Goal: Task Accomplishment & Management: Manage account settings

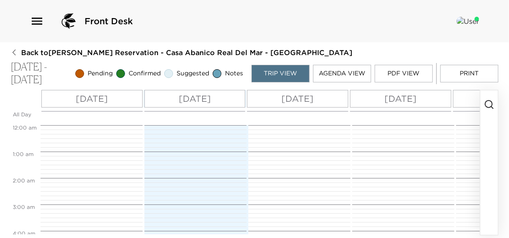
scroll to position [371, 0]
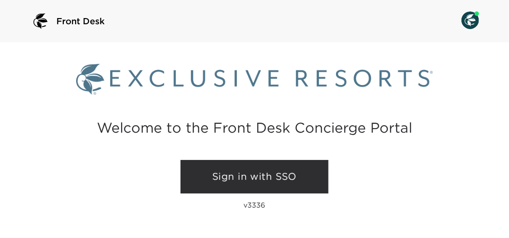
drag, startPoint x: 259, startPoint y: 178, endPoint x: 256, endPoint y: 169, distance: 10.0
click at [259, 178] on link "Sign in with SSO" at bounding box center [255, 176] width 148 height 33
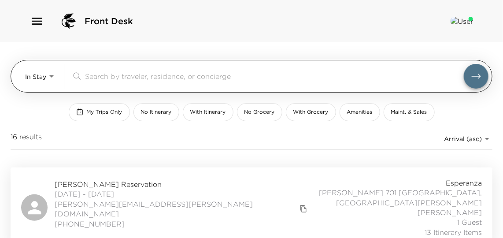
click at [43, 81] on body "Front Desk In Stay In-Stay ​ My Trips Only No Itinerary With Itinerary No Groce…" at bounding box center [251, 119] width 503 height 238
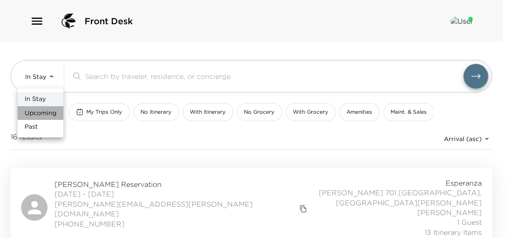
click at [50, 111] on span "Upcoming" at bounding box center [41, 113] width 32 height 9
type input "Upcoming"
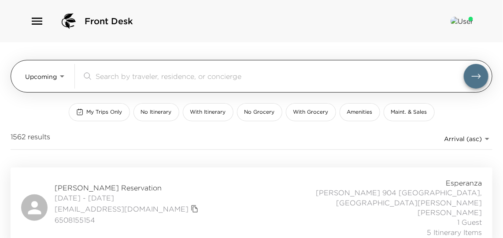
click at [132, 80] on input "search" at bounding box center [280, 76] width 368 height 10
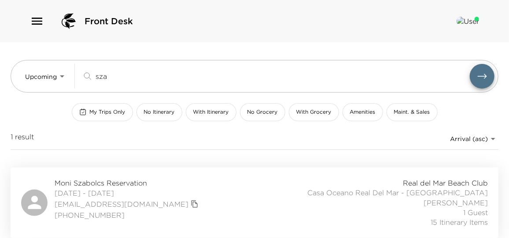
type input "sza"
click at [226, 203] on div "Moni Szabolcs Reservation 11/09/2025 - 11/14/2025 mszabolcs@exclusiveresorts.co…" at bounding box center [254, 202] width 467 height 49
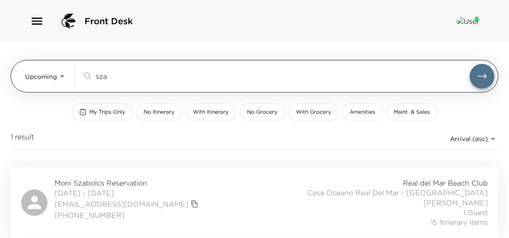
drag, startPoint x: 119, startPoint y: 75, endPoint x: 49, endPoint y: 67, distance: 70.1
click at [49, 67] on div "Upcoming Upcoming sza ​" at bounding box center [260, 76] width 470 height 25
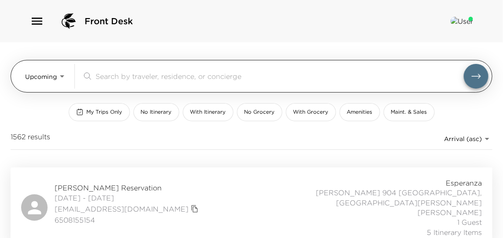
click at [21, 83] on div "Upcoming Upcoming ​" at bounding box center [252, 76] width 482 height 33
click at [38, 86] on div "Upcoming Upcoming" at bounding box center [46, 76] width 42 height 25
click at [39, 80] on body "Front Desk Upcoming Upcoming ​ My Trips Only No Itinerary With Itinerary No Gro…" at bounding box center [251, 119] width 503 height 238
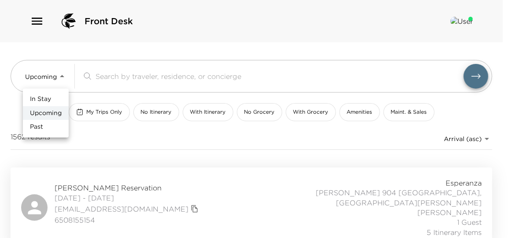
click at [42, 101] on span "In Stay" at bounding box center [40, 99] width 21 height 9
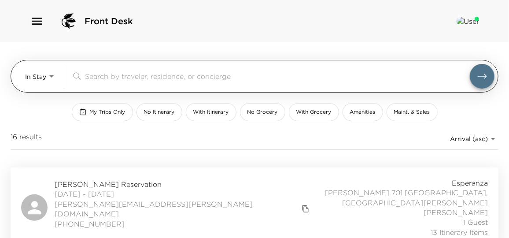
click at [45, 79] on body "Front Desk In Stay In-Stay ​ My Trips Only No Itinerary With Itinerary No Groce…" at bounding box center [254, 119] width 509 height 238
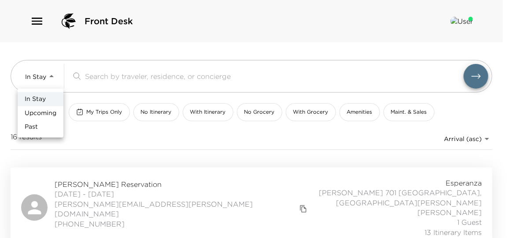
click at [40, 120] on li "Past" at bounding box center [41, 127] width 46 height 14
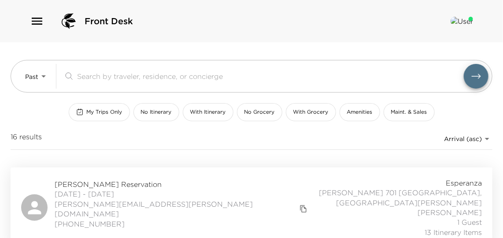
click at [40, 116] on div "In Stay Upcoming Past" at bounding box center [251, 119] width 503 height 238
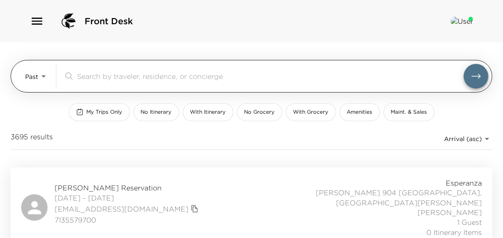
click at [35, 75] on body "Front Desk Past Past ​ My Trips Only No Itinerary With Itinerary No Grocery Wit…" at bounding box center [251, 119] width 503 height 238
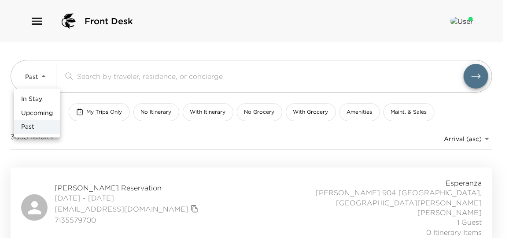
click at [36, 111] on span "Upcoming" at bounding box center [37, 113] width 32 height 9
type input "Upcoming"
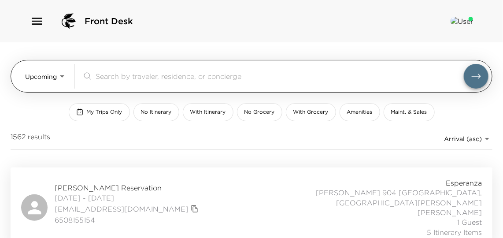
click at [103, 72] on input "search" at bounding box center [280, 76] width 368 height 10
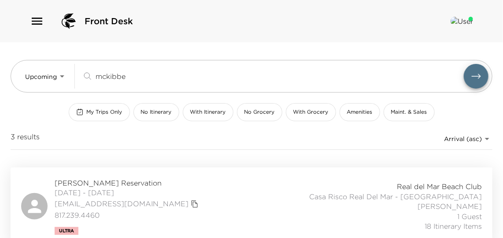
type input "mckibbe"
click at [267, 189] on div "Timothy McKibben Reservation 10/05/2025 - 10/09/2025 tmckibben@ancorcapital.com…" at bounding box center [251, 206] width 461 height 57
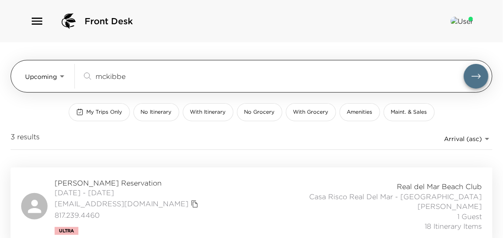
drag, startPoint x: 141, startPoint y: 78, endPoint x: 15, endPoint y: 75, distance: 125.6
click at [15, 75] on div "Upcoming Upcoming mckibbe ​" at bounding box center [252, 76] width 482 height 33
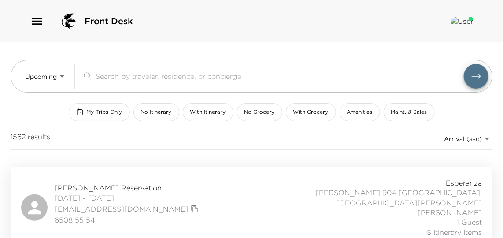
click at [100, 116] on button "My Trips Only" at bounding box center [99, 112] width 61 height 18
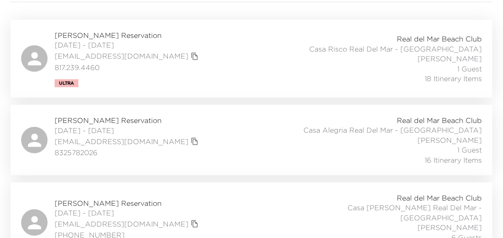
scroll to position [160, 0]
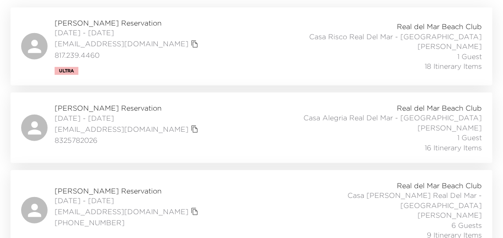
click at [214, 130] on div "Andrew Morton Reservation 10/10/2025 - 10/14/2025 felixmorton24@gmail.com 83257…" at bounding box center [251, 127] width 461 height 49
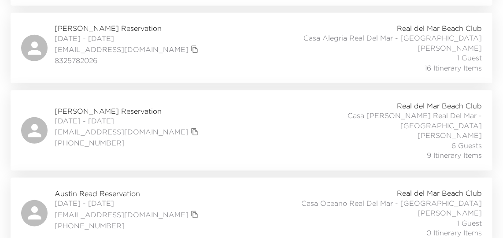
scroll to position [240, 0]
click at [205, 137] on div "DJ Brooks Reservation 10/11/2025 - 10/18/2025 djbrooksjr@gmail.com (206) 228-85…" at bounding box center [251, 129] width 461 height 59
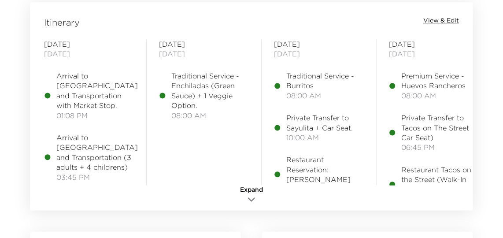
scroll to position [1081, 0]
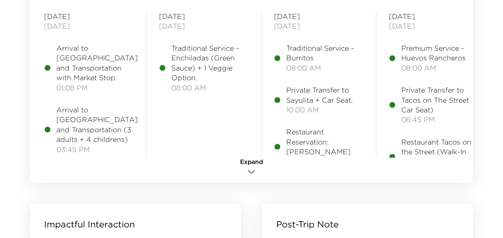
click at [254, 172] on icon "button" at bounding box center [251, 172] width 11 height 11
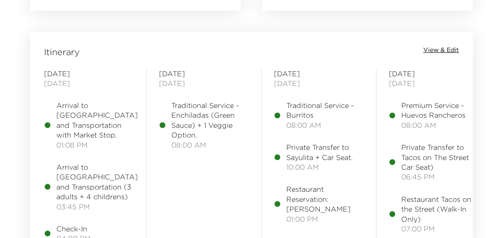
scroll to position [1001, 0]
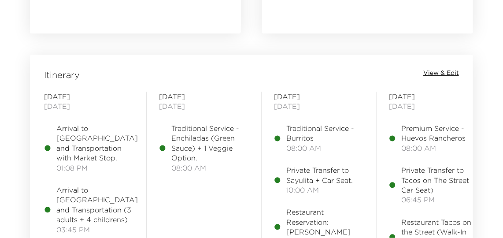
click at [444, 70] on span "View & Edit" at bounding box center [441, 73] width 36 height 9
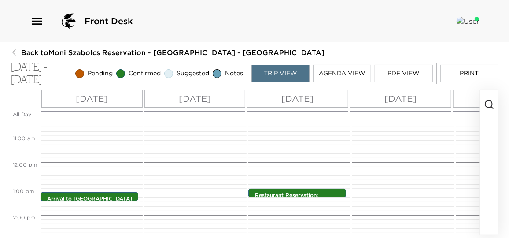
scroll to position [331, 0]
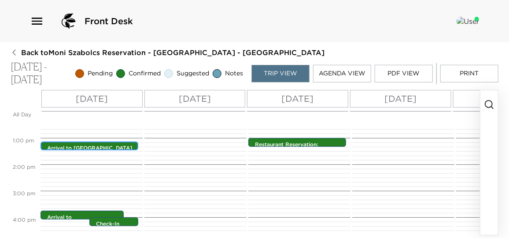
click at [110, 147] on p "Arrival to Puerto Vallarta and Transportation with Market Stop." at bounding box center [91, 155] width 89 height 22
click at [110, 147] on p "Arrival to [GEOGRAPHIC_DATA] and Transportation with Market Stop." at bounding box center [91, 155] width 89 height 22
click at [110, 147] on p "Arrival to Puerto Vallarta and Transportation with Market Stop." at bounding box center [91, 155] width 89 height 22
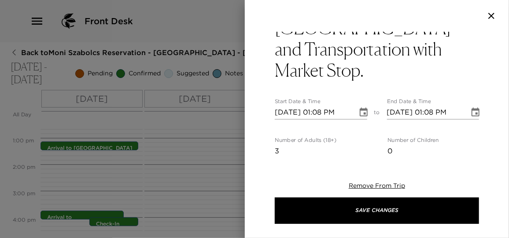
scroll to position [0, 0]
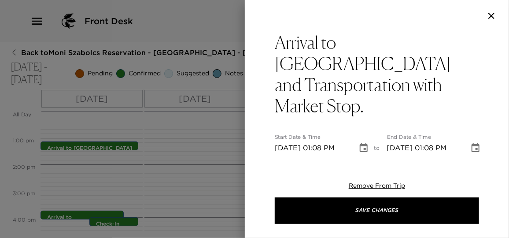
click at [218, 159] on div at bounding box center [254, 119] width 509 height 238
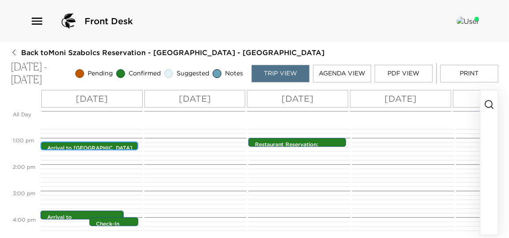
scroll to position [371, 0]
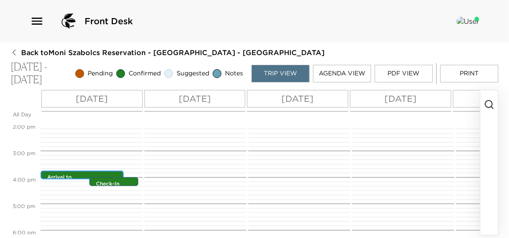
click at [72, 176] on p "Arrival to Puerto Vallarta and Transportation (3 adults + 4 childrens)" at bounding box center [84, 189] width 74 height 30
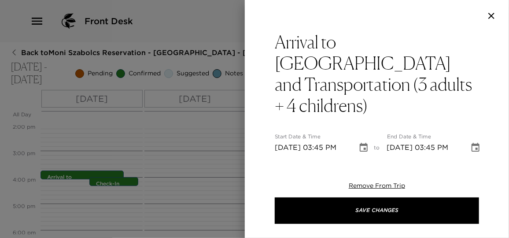
scroll to position [0, 0]
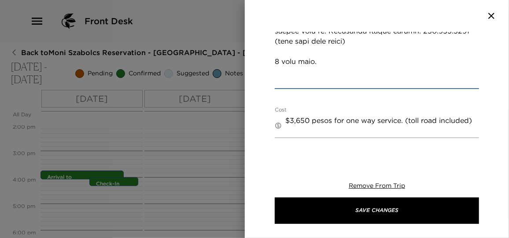
drag, startPoint x: 317, startPoint y: 63, endPoint x: 256, endPoint y: 56, distance: 61.7
click at [256, 56] on div "Arrival to Puerto Vallarta and Transportation (3 adults + 4 childrens) Start Da…" at bounding box center [377, 93] width 264 height 122
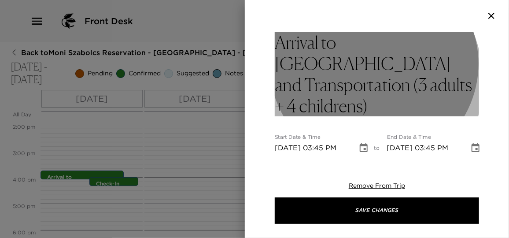
click at [351, 81] on h3 "Arrival to Puerto Vallarta and Transportation (3 adults + 4 childrens)" at bounding box center [377, 74] width 204 height 85
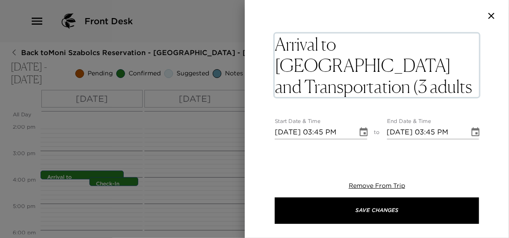
click at [353, 83] on textarea "Arrival to Puerto Vallarta and Transportation (3 adults + 4 childrens)" at bounding box center [377, 64] width 204 height 63
click at [342, 87] on textarea "Arrival to Puerto Vallarta and Transportation (3 adults + 4 childrens)1 baby se…" at bounding box center [377, 64] width 204 height 63
click at [422, 88] on textarea "Arrival to Puerto Vallarta and Transportation (3 adults + 4 childrens 1 baby se…" at bounding box center [377, 64] width 204 height 63
type textarea "Arrival to Puerto Vallarta and Transportation (3 adults + 4 childrens 1 baby se…"
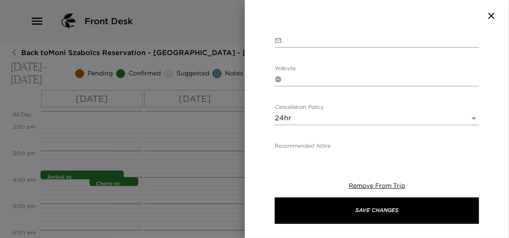
scroll to position [800, 0]
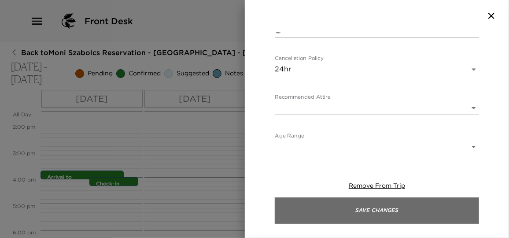
click at [376, 214] on button "Save Changes" at bounding box center [377, 210] width 204 height 26
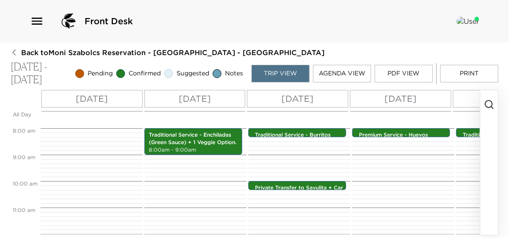
scroll to position [211, 0]
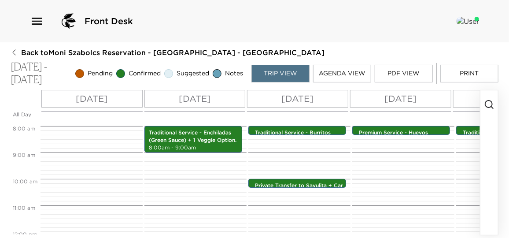
click at [310, 188] on div "Traditional Service - Burritos 8:00am - 8:00am Private Transfer to Sayulita + C…" at bounding box center [298, 232] width 100 height 634
click at [310, 184] on p "Private Transfer to Sayulita + Car Seat." at bounding box center [299, 189] width 89 height 15
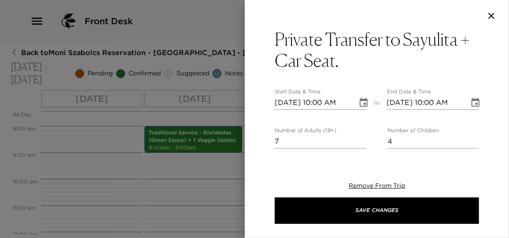
scroll to position [0, 0]
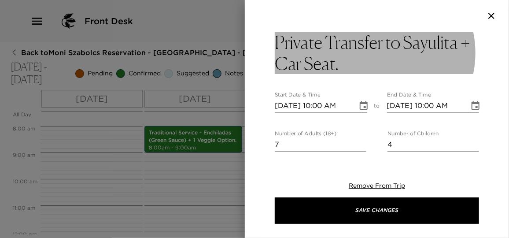
click at [350, 67] on h3 "Private Transfer to Sayulita + Car Seat." at bounding box center [377, 53] width 204 height 42
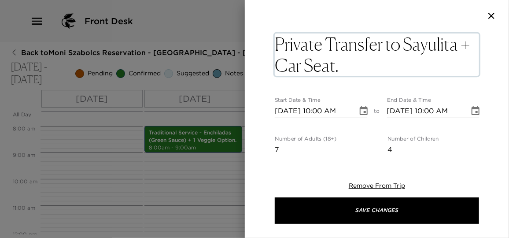
click at [351, 67] on textarea "Private Transfer to Sayulita + Car Seat." at bounding box center [377, 54] width 204 height 42
type textarea "Private Transfer to Sayulita + Car Seat. 1 baby seat."
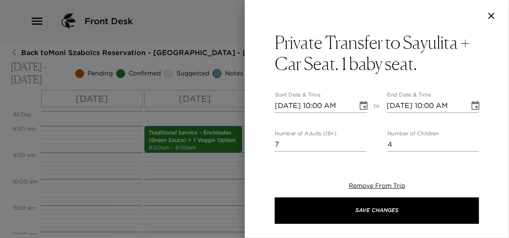
click at [212, 198] on div at bounding box center [254, 119] width 509 height 238
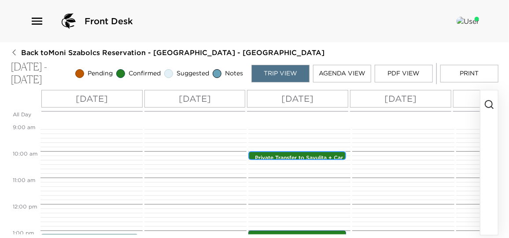
scroll to position [251, 0]
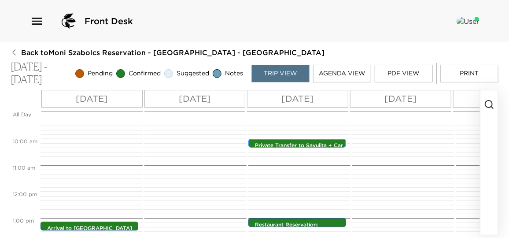
click at [287, 144] on p "Private Transfer to Sayulita + Car Seat." at bounding box center [299, 149] width 89 height 15
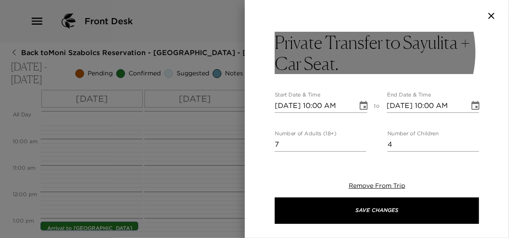
click at [360, 52] on h3 "Private Transfer to Sayulita + Car Seat." at bounding box center [377, 53] width 204 height 42
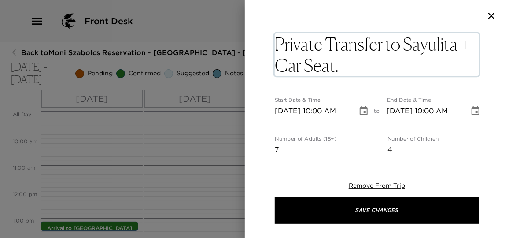
click at [356, 64] on textarea "Private Transfer to Sayulita + Car Seat." at bounding box center [377, 54] width 204 height 42
click at [338, 66] on textarea "Private Transfer to Sayulita + Car Seat.1 baby seat." at bounding box center [377, 54] width 204 height 42
type textarea "Private Transfer to Sayulita + Car Seat. 1 baby seat."
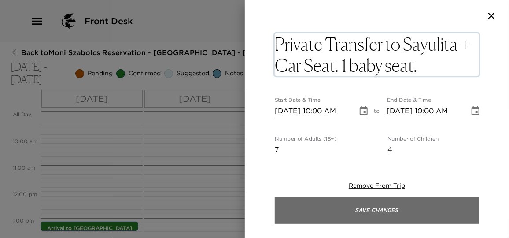
click at [374, 206] on button "Save Changes" at bounding box center [377, 210] width 204 height 26
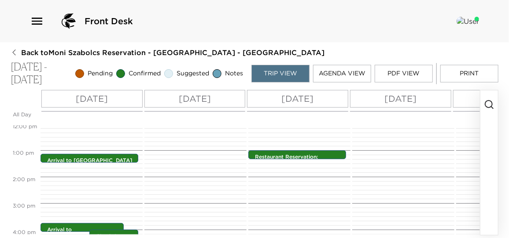
scroll to position [331, 0]
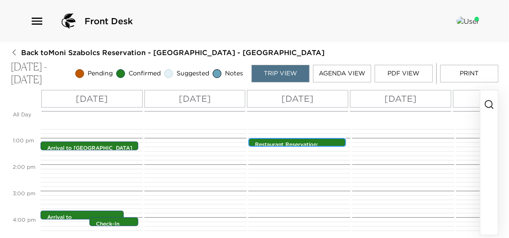
click at [301, 139] on div "Restaurant Reservation: Don Pedros Sayulita 1:00pm - 1:00pm" at bounding box center [299, 142] width 93 height 7
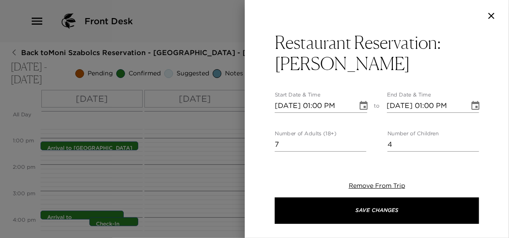
click at [216, 184] on div at bounding box center [254, 119] width 509 height 238
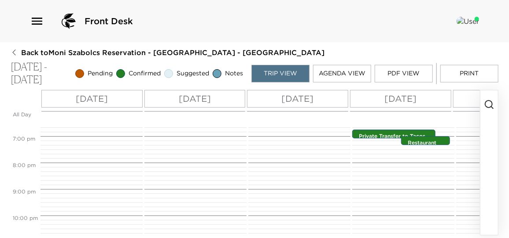
scroll to position [451, 0]
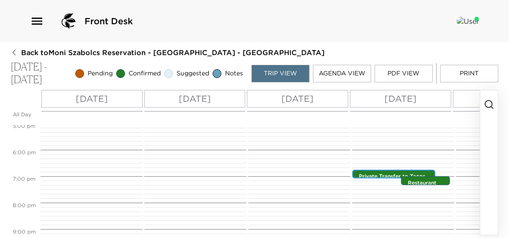
click at [370, 173] on p "Private Transfer to Tacos on The Street (1 Car Seat)" at bounding box center [396, 180] width 74 height 15
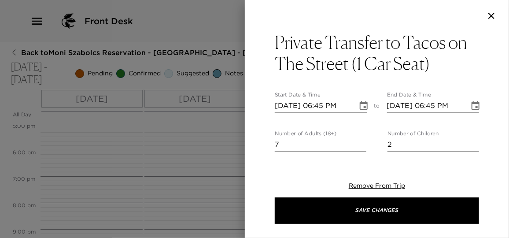
click at [191, 152] on div at bounding box center [254, 119] width 509 height 238
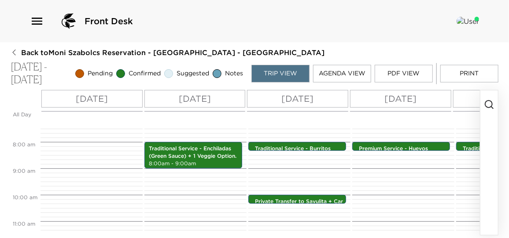
scroll to position [211, 0]
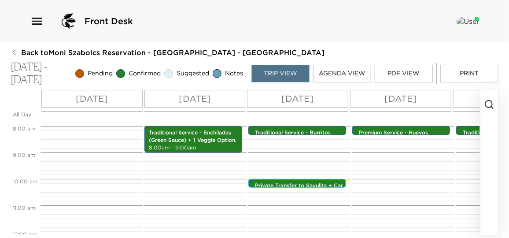
click at [304, 182] on p "Private Transfer to Sayulita + Car Seat. 1 baby seat." at bounding box center [299, 189] width 89 height 15
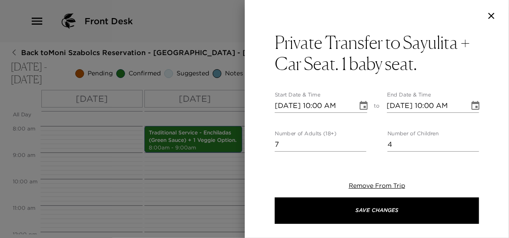
click at [207, 183] on div at bounding box center [254, 119] width 509 height 238
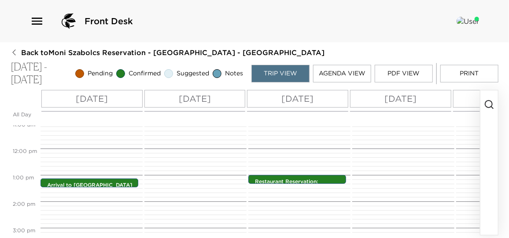
scroll to position [291, 0]
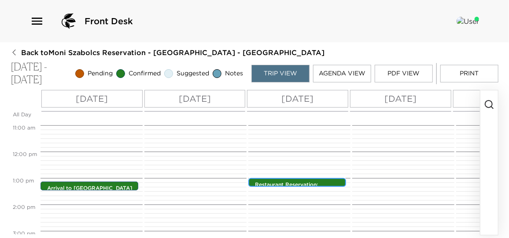
click at [289, 186] on div "Restaurant Reservation: Don Pedros Sayulita 1:00pm - 1:00pm" at bounding box center [297, 182] width 98 height 9
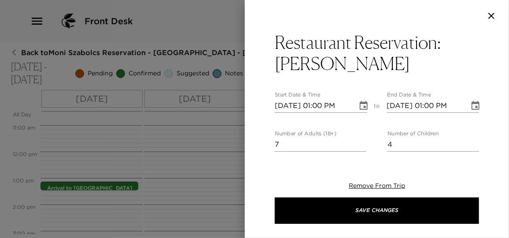
click at [235, 177] on div at bounding box center [254, 119] width 509 height 238
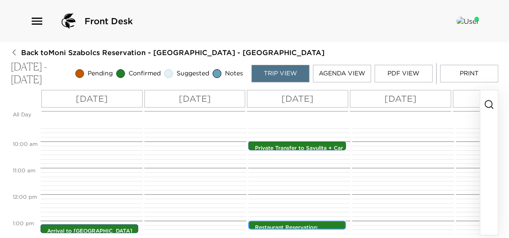
scroll to position [211, 0]
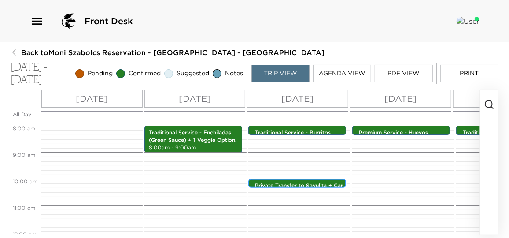
click at [313, 180] on div "Private Transfer to Sayulita + Car Seat. 1 baby seat. 10:00am - 10:00am" at bounding box center [299, 183] width 93 height 7
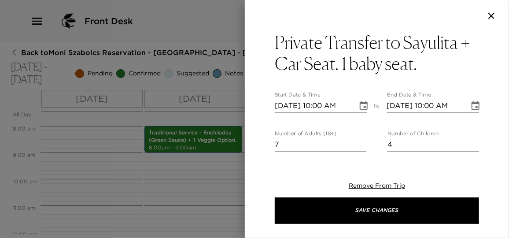
click at [188, 204] on div at bounding box center [254, 119] width 509 height 238
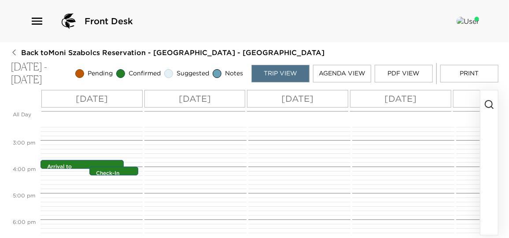
scroll to position [451, 0]
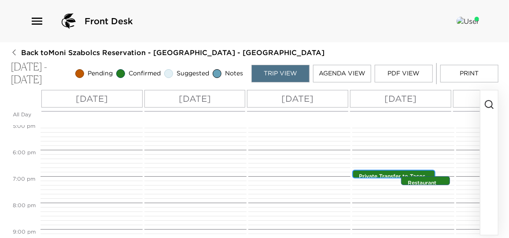
click at [396, 175] on p "Private Transfer to Tacos on The Street (1 Car Seat)" at bounding box center [396, 180] width 74 height 15
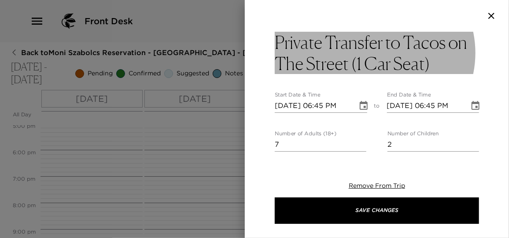
click at [434, 63] on h3 "Private Transfer to Tacos on The Street (1 Car Seat)" at bounding box center [377, 53] width 204 height 42
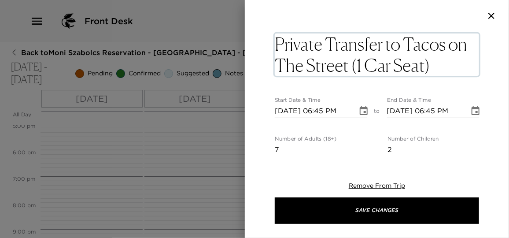
drag, startPoint x: 430, startPoint y: 66, endPoint x: 353, endPoint y: 67, distance: 76.7
click at [353, 67] on textarea "Private Transfer to Tacos on The Street (1 Car Seat)" at bounding box center [377, 54] width 204 height 42
click at [204, 154] on div at bounding box center [254, 119] width 509 height 238
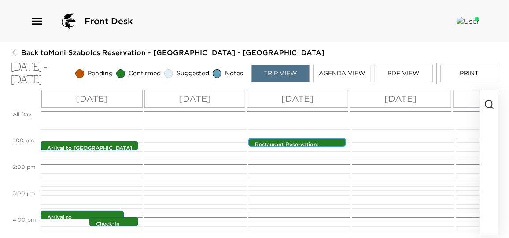
click at [301, 141] on p "Restaurant Reservation: Don Pedros Sayulita" at bounding box center [299, 148] width 89 height 15
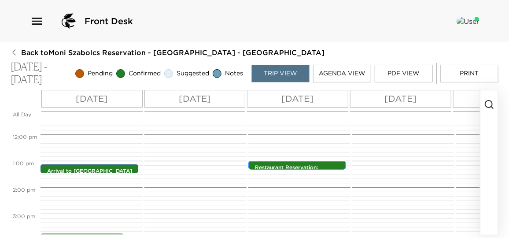
click at [301, 141] on div "Traditional Service - Burritos 8:00am - 8:00am Private Transfer to Sayulita + C…" at bounding box center [298, 134] width 100 height 634
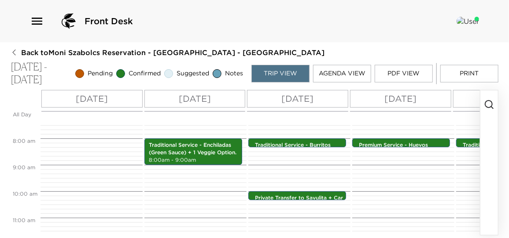
scroll to position [211, 0]
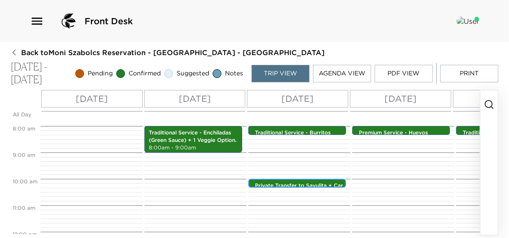
click at [281, 183] on p "Private Transfer to Sayulita + Car Seat. 1 baby seat." at bounding box center [299, 189] width 89 height 15
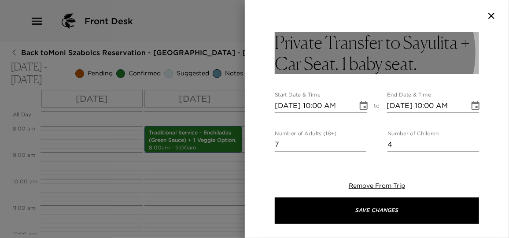
click at [418, 67] on h3 "Private Transfer to Sayulita + Car Seat. 1 baby seat." at bounding box center [377, 53] width 204 height 42
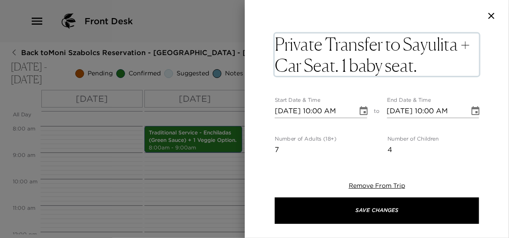
drag, startPoint x: 420, startPoint y: 66, endPoint x: 340, endPoint y: 69, distance: 80.2
click at [340, 69] on textarea "Private Transfer to Sayulita + Car Seat. 1 baby seat." at bounding box center [377, 54] width 204 height 42
type textarea "Private Transfer to Sayulita + Car Seat. (1 Car Seat)"
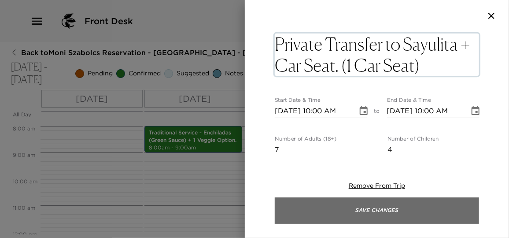
click at [381, 211] on button "Save Changes" at bounding box center [377, 210] width 204 height 26
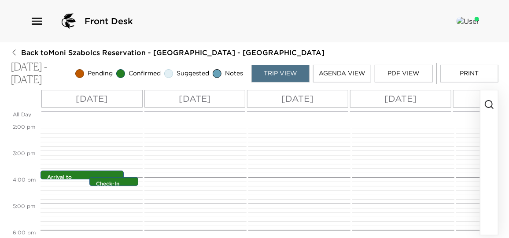
scroll to position [411, 0]
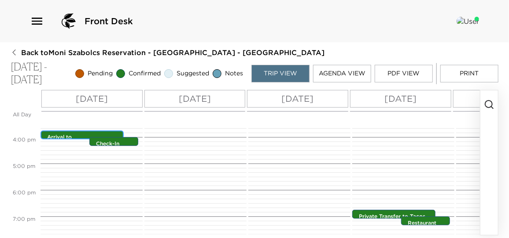
click at [86, 135] on p "Arrival to Puerto Vallarta and Transportation (3 adults + 4 childrens)" at bounding box center [84, 148] width 74 height 30
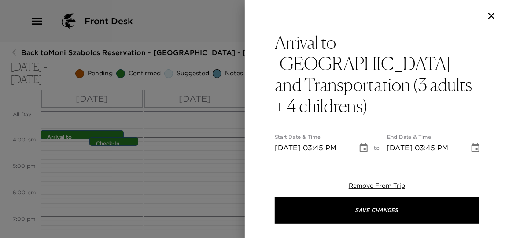
click at [86, 135] on div at bounding box center [254, 119] width 509 height 238
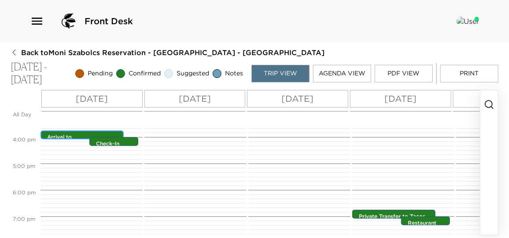
click at [75, 135] on p "Arrival to Puerto Vallarta and Transportation (3 adults + 4 childrens)" at bounding box center [84, 148] width 74 height 30
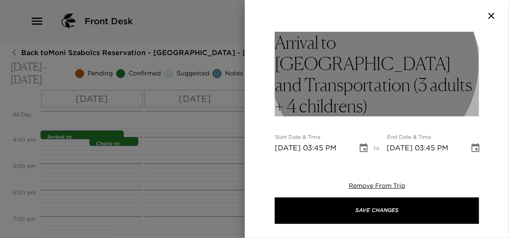
click at [338, 86] on h3 "Arrival to Puerto Vallarta and Transportation (3 adults + 4 childrens)" at bounding box center [377, 74] width 204 height 85
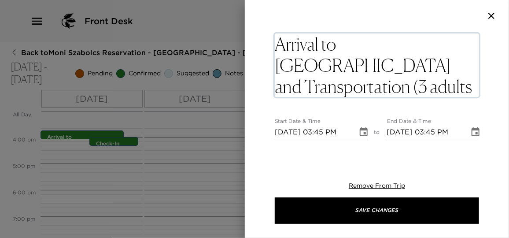
click at [338, 86] on textarea "Arrival to Puerto Vallarta and Transportation (3 adults + 4 childrens)" at bounding box center [377, 64] width 204 height 63
click at [342, 85] on textarea "Arrival to Puerto Vallarta and Transportation (3 adults + 4 childrens(1 Car Sea…" at bounding box center [377, 64] width 204 height 63
type textarea "Arrival to Puerto Vallarta and Transportation (3 adults + 4 childrens, 1 Car Se…"
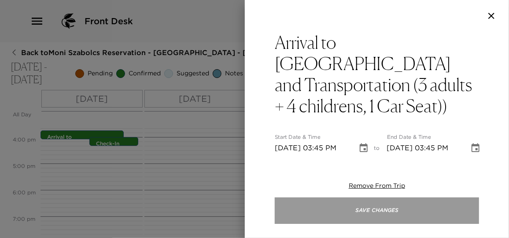
click at [376, 215] on button "Save Changes" at bounding box center [377, 210] width 204 height 26
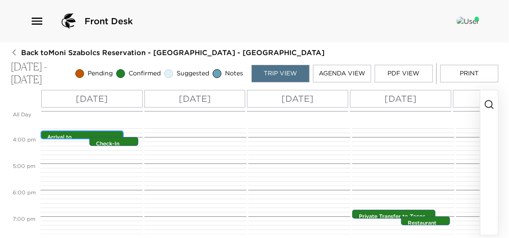
click at [77, 135] on p "Arrival to Puerto Vallarta and Transportation (3 adults + 4 childrens)" at bounding box center [84, 148] width 74 height 30
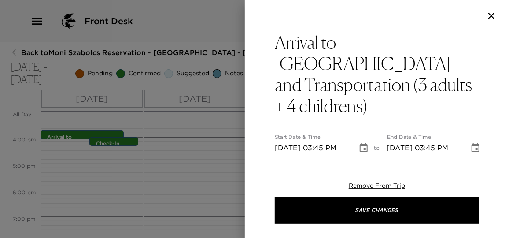
click at [77, 135] on div at bounding box center [254, 119] width 509 height 238
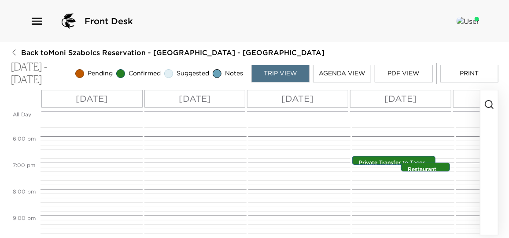
scroll to position [371, 0]
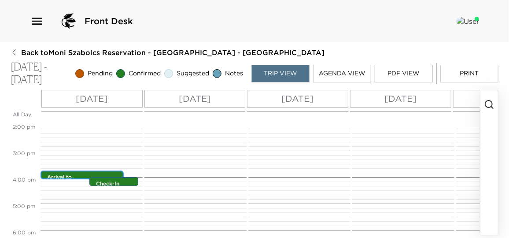
click at [67, 177] on p "Arrival to Puerto Vallarta and Transportation (3 adults + 4 childrens)" at bounding box center [84, 189] width 74 height 30
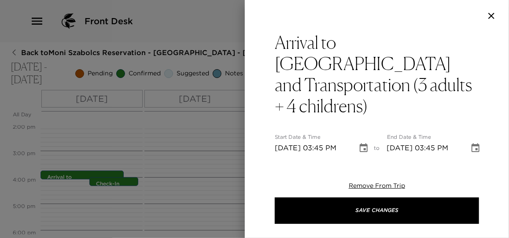
click at [67, 177] on div at bounding box center [254, 119] width 509 height 238
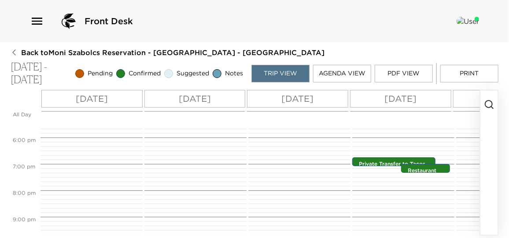
scroll to position [451, 0]
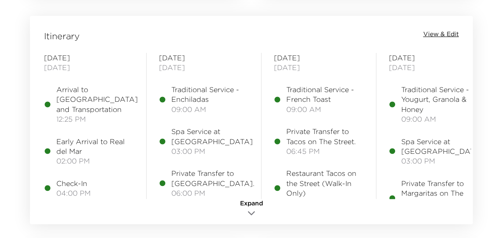
scroll to position [1041, 0]
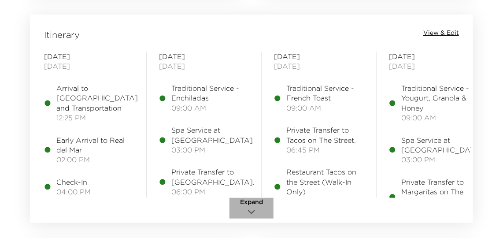
click at [251, 210] on icon "button" at bounding box center [251, 212] width 11 height 11
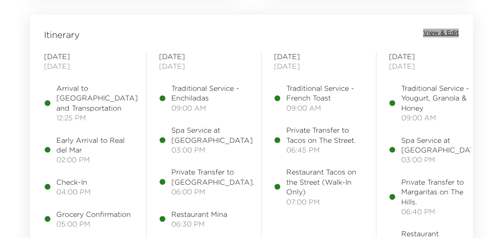
click at [447, 30] on span "View & Edit" at bounding box center [441, 33] width 36 height 9
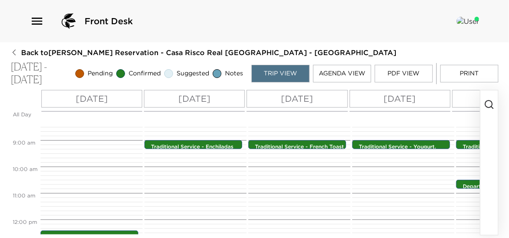
scroll to position [211, 0]
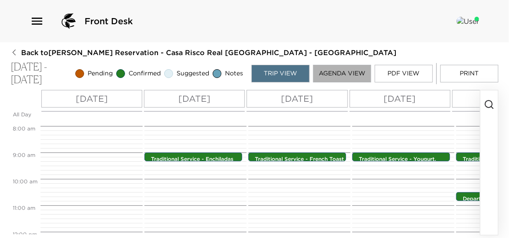
click at [335, 75] on button "Agenda View" at bounding box center [342, 74] width 58 height 18
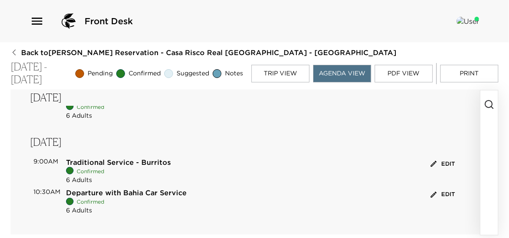
scroll to position [602, 0]
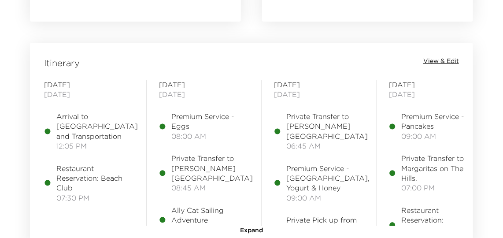
scroll to position [1001, 0]
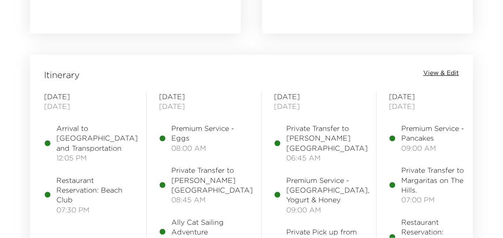
click at [438, 64] on div "Itinerary View & Edit [DATE] Arrival to [GEOGRAPHIC_DATA] and Transportation 12…" at bounding box center [251, 159] width 443 height 208
click at [437, 69] on span "View & Edit" at bounding box center [441, 73] width 36 height 9
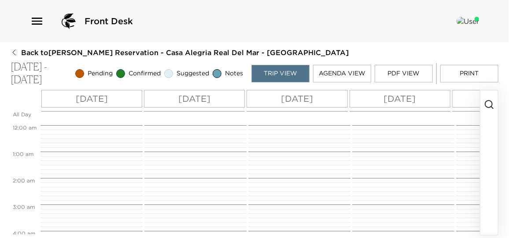
scroll to position [178, 0]
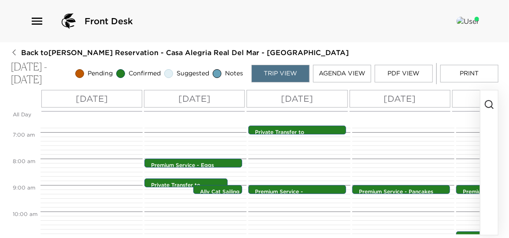
click at [330, 71] on button "Agenda View" at bounding box center [342, 74] width 58 height 18
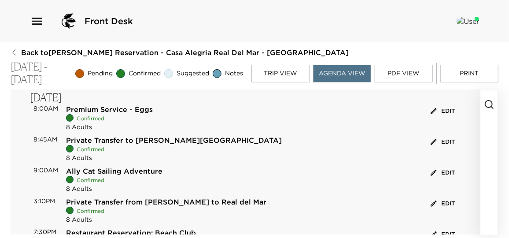
scroll to position [140, 0]
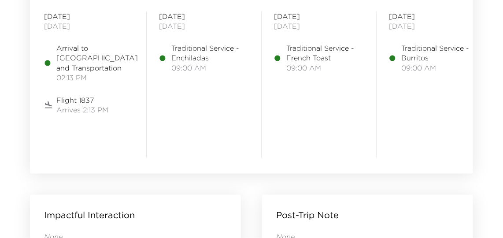
scroll to position [1041, 0]
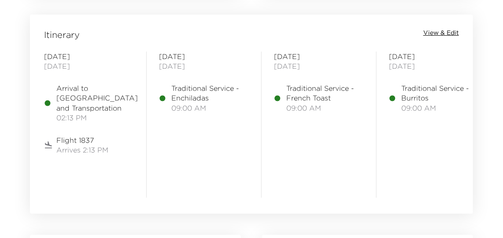
click at [440, 34] on span "View & Edit" at bounding box center [441, 33] width 36 height 9
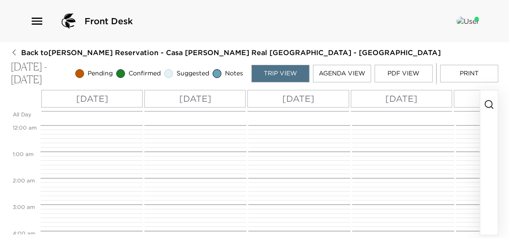
scroll to position [237, 0]
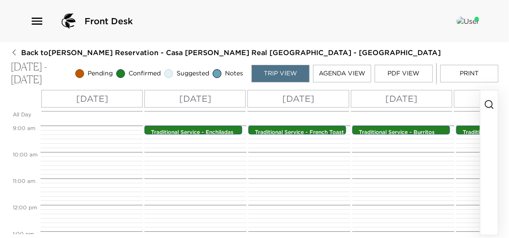
click at [358, 75] on button "Agenda View" at bounding box center [342, 74] width 58 height 18
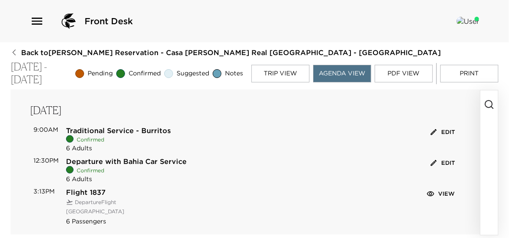
scroll to position [509, 0]
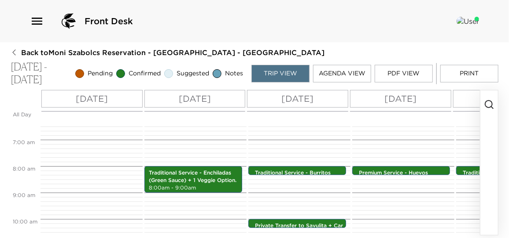
scroll to position [331, 0]
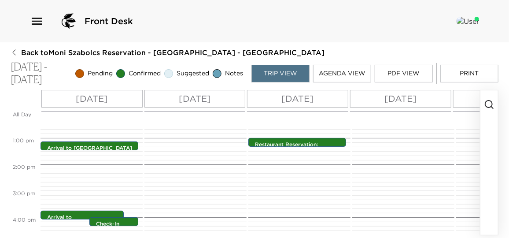
click at [474, 74] on button "Print" at bounding box center [470, 74] width 58 height 18
click at [214, 170] on div "Traditional Service - Enchiladas (Green Sauce) + 1 Veggie Option. 8:00am - 9:00…" at bounding box center [194, 111] width 100 height 634
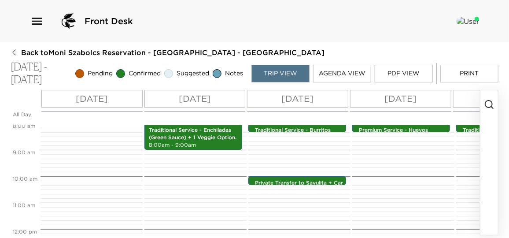
scroll to position [211, 0]
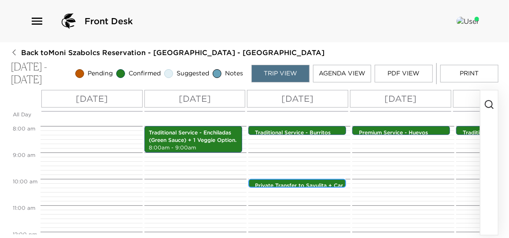
click at [285, 185] on p "Private Transfer to Sayulita + Car Seat. (1 Car Seat)" at bounding box center [299, 189] width 89 height 15
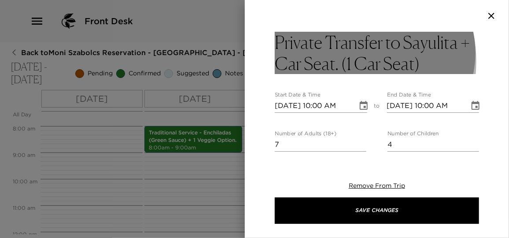
click at [330, 61] on h3 "Private Transfer to Sayulita + Car Seat. (1 Car Seat)" at bounding box center [377, 53] width 204 height 42
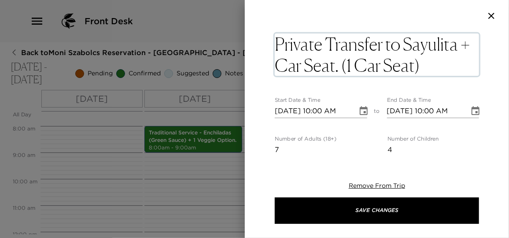
drag, startPoint x: 339, startPoint y: 65, endPoint x: 277, endPoint y: 67, distance: 62.2
click at [277, 67] on textarea "Private Transfer to Sayulita + Car Seat. (1 Car Seat)" at bounding box center [377, 54] width 204 height 42
type textarea "Private Transfer to Sayulita (1 Car Seat)"
click at [470, 158] on div "Private Transfer to Sayulita (1 Car Seat) x Start Date & Time 11/11/2025 10:00 …" at bounding box center [377, 119] width 264 height 238
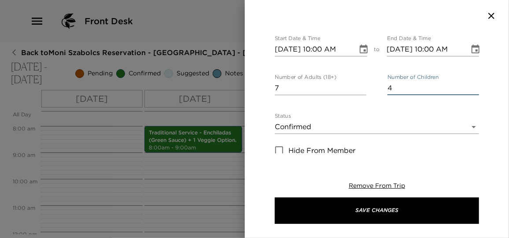
scroll to position [0, 0]
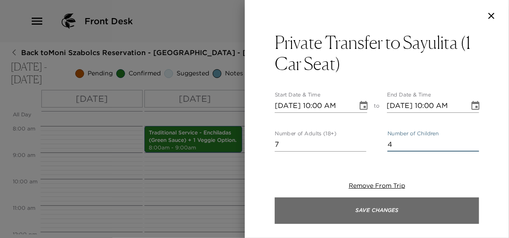
click at [395, 211] on button "Save Changes" at bounding box center [377, 210] width 204 height 26
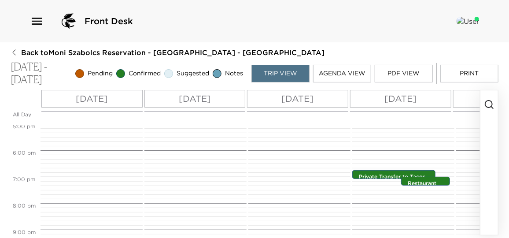
scroll to position [451, 0]
click at [385, 174] on p "Private Transfer to Tacos on The Street (1 Car Seat)" at bounding box center [396, 180] width 74 height 15
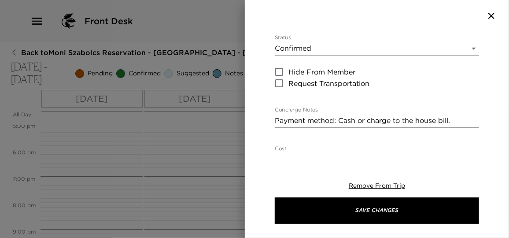
scroll to position [160, 0]
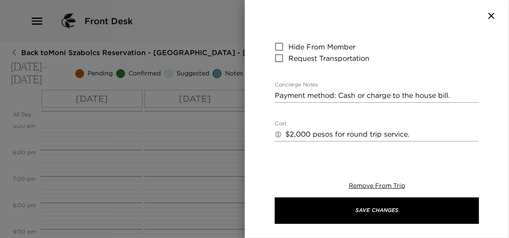
click at [174, 173] on div at bounding box center [254, 119] width 509 height 238
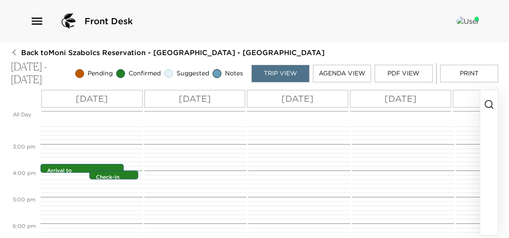
scroll to position [371, 0]
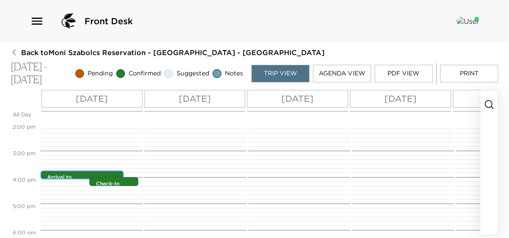
click at [53, 174] on p "Arrival to Puerto Vallarta and Transportation (3 adults + 4 childrens)" at bounding box center [84, 189] width 74 height 30
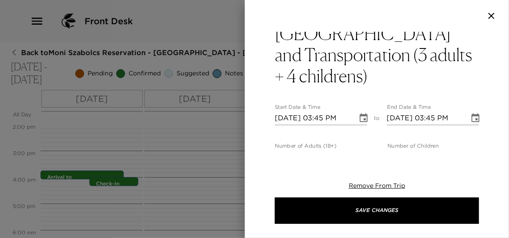
scroll to position [0, 0]
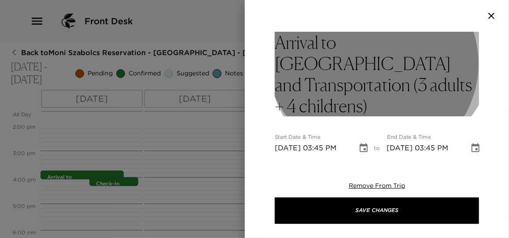
click at [379, 47] on h3 "Arrival to Puerto Vallarta and Transportation (3 adults + 4 childrens)" at bounding box center [377, 74] width 204 height 85
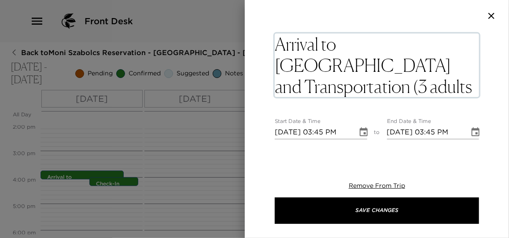
click at [355, 90] on textarea "Arrival to Puerto Vallarta and Transportation (3 adults + 4 childrens)" at bounding box center [377, 64] width 204 height 63
type textarea "Arrival to Puerto Vallarta and Transportation (3 adults + 4 childrens 1 Car Sea…"
click at [496, 97] on div "Arrival to Puerto Vallarta and Transportation (3 adults + 4 childrens 1 Car Sea…" at bounding box center [377, 93] width 264 height 122
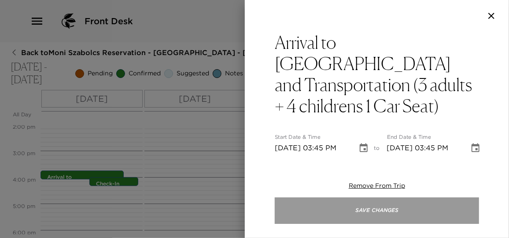
click at [368, 214] on button "Save Changes" at bounding box center [377, 210] width 204 height 26
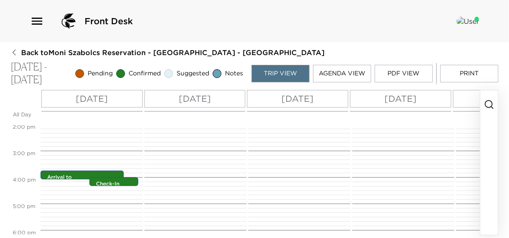
click at [463, 70] on button "Print" at bounding box center [470, 74] width 58 height 18
click at [71, 174] on p "Arrival to Puerto Vallarta and Transportation (3 adults + 4 childrens)" at bounding box center [84, 189] width 74 height 30
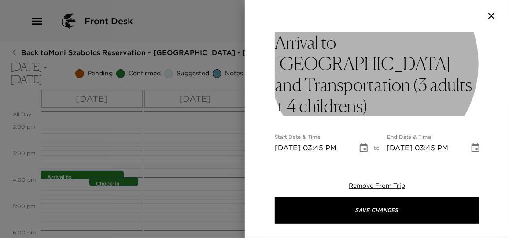
click at [422, 40] on h3 "Arrival to Puerto Vallarta and Transportation (3 adults + 4 childrens)" at bounding box center [377, 74] width 204 height 85
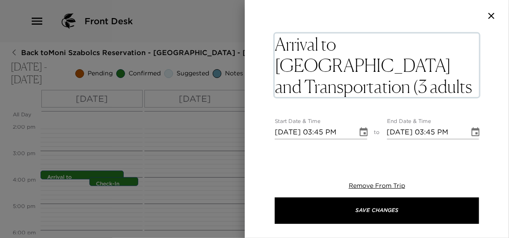
drag, startPoint x: 470, startPoint y: 45, endPoint x: 284, endPoint y: 36, distance: 187.0
click at [278, 37] on textarea "Arrival to Puerto Vallarta and Transportation (3 adults + 4 childrens)" at bounding box center [377, 64] width 204 height 63
click at [339, 36] on textarea "Arrival to Puerto Vallarta and Transportation (3 adults + 4 childrens)" at bounding box center [377, 64] width 204 height 63
drag, startPoint x: 323, startPoint y: 48, endPoint x: 440, endPoint y: 45, distance: 116.8
click at [440, 45] on textarea "Arrival to Puerto Vallarta and Transportation (3 adults + 4 childrens)" at bounding box center [377, 64] width 204 height 63
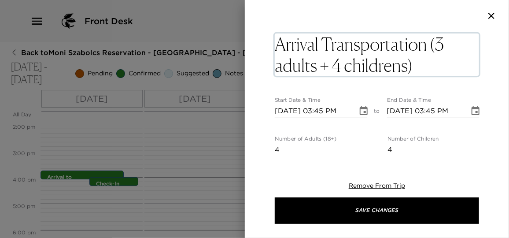
click at [417, 67] on textarea "Arrival Transportation (3 adults + 4 childrens)" at bounding box center [377, 54] width 204 height 42
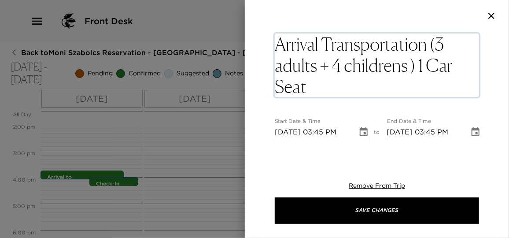
type textarea "Arrival Transportation (3 adults + 4 childrens ) 1 Car Seat."
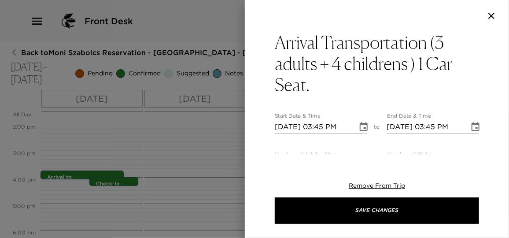
click at [425, 160] on div "Arrival Transportation (3 adults + 4 childrens ) 1 Car Seat. Start Date & Time …" at bounding box center [377, 119] width 264 height 238
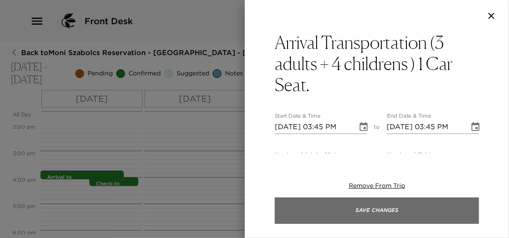
click at [396, 208] on button "Save Changes" at bounding box center [377, 210] width 204 height 26
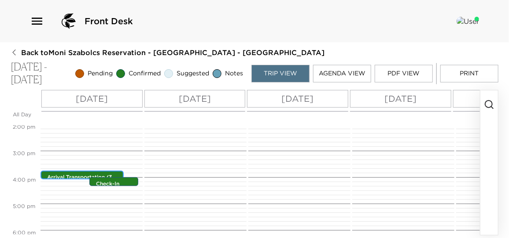
click at [76, 178] on p "Arrival Transportation (3 adults + 4 childrens ) 1 Car Seat." at bounding box center [84, 185] width 74 height 22
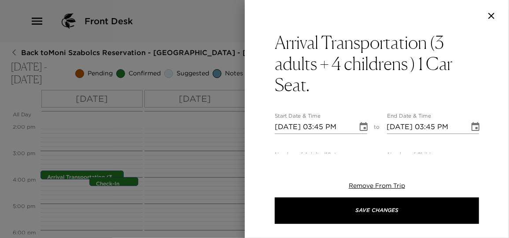
click at [208, 138] on div at bounding box center [254, 119] width 509 height 238
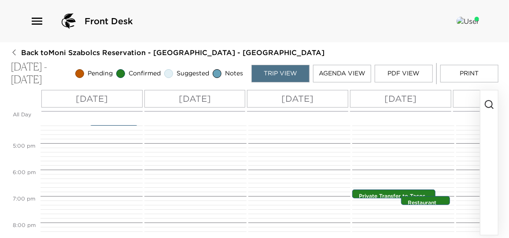
scroll to position [451, 0]
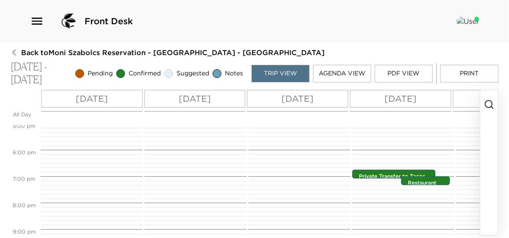
click at [378, 173] on p "Private Transfer to Tacos on The Street (1 Car Seat)" at bounding box center [396, 180] width 74 height 15
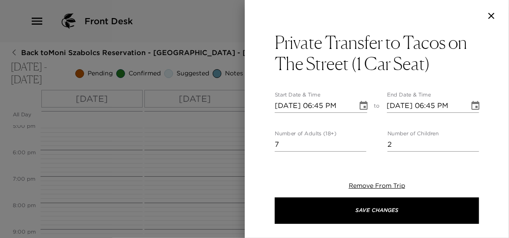
click at [157, 149] on div at bounding box center [254, 119] width 509 height 238
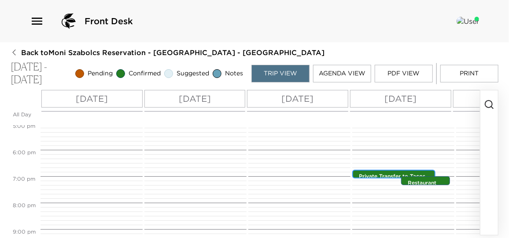
click at [363, 173] on p "Private Transfer to Tacos on The Street (1 Car Seat)" at bounding box center [396, 180] width 74 height 15
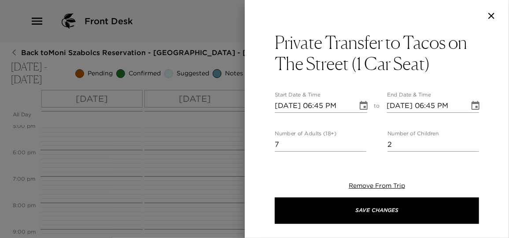
click at [197, 155] on div at bounding box center [254, 119] width 509 height 238
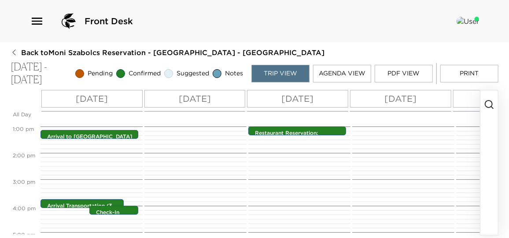
scroll to position [291, 0]
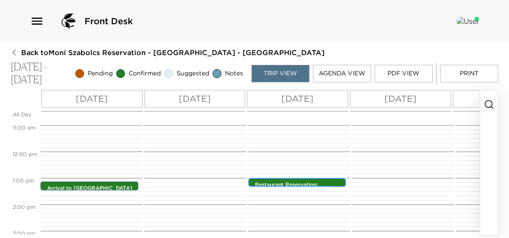
click at [294, 181] on p "Restaurant Reservation: Don Pedros Sayulita" at bounding box center [299, 188] width 89 height 15
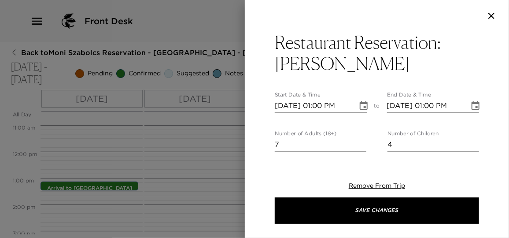
click at [218, 175] on div at bounding box center [254, 119] width 509 height 238
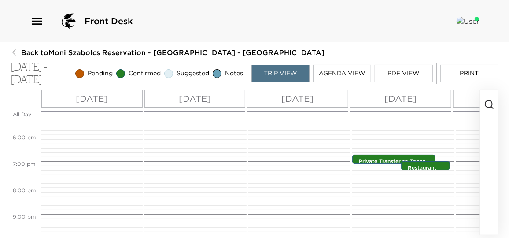
scroll to position [491, 0]
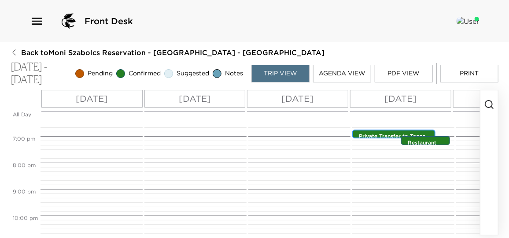
click at [368, 133] on p "Private Transfer to Tacos on The Street (1 Car Seat)" at bounding box center [396, 140] width 74 height 15
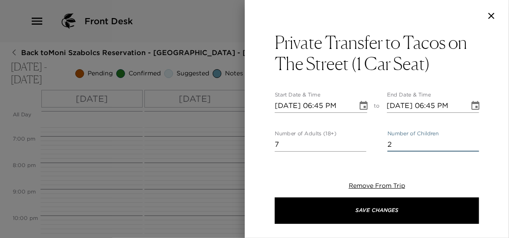
drag, startPoint x: 399, startPoint y: 144, endPoint x: 346, endPoint y: 139, distance: 53.1
click at [346, 139] on div "Number of Adults (18+) 7 Number of Children 2" at bounding box center [377, 140] width 204 height 21
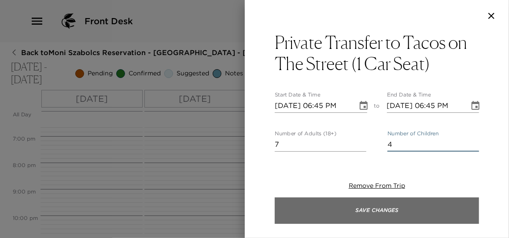
type input "4"
click at [403, 208] on button "Save Changes" at bounding box center [377, 210] width 204 height 26
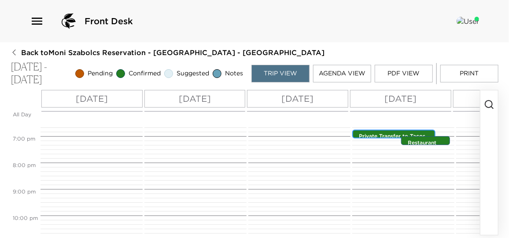
click at [380, 138] on div "Private Transfer to Tacos on The Street (1 Car Seat) 6:45pm - 6:45pm" at bounding box center [393, 134] width 83 height 9
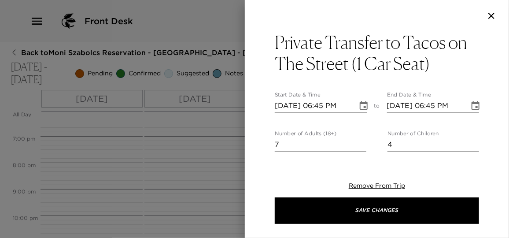
click at [228, 163] on div at bounding box center [254, 119] width 509 height 238
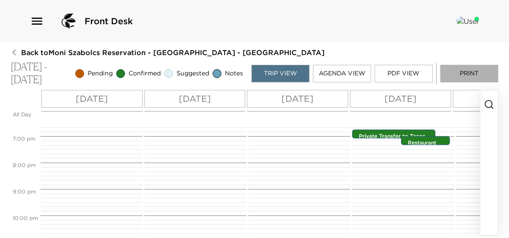
click at [469, 69] on button "Print" at bounding box center [470, 74] width 58 height 18
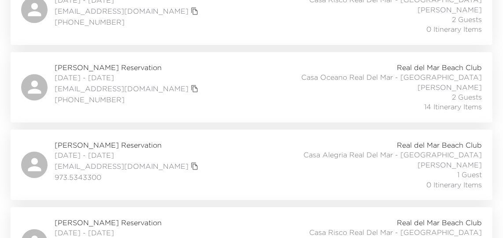
scroll to position [961, 0]
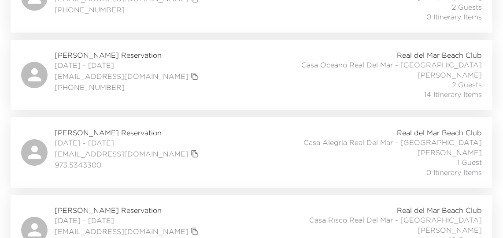
click at [181, 79] on div "[PERSON_NAME] Reservation [DATE] - [DATE] [EMAIL_ADDRESS][DOMAIN_NAME] [PHONE_N…" at bounding box center [252, 75] width 482 height 70
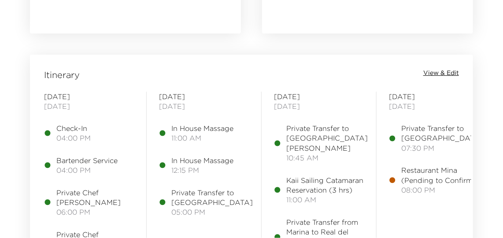
scroll to position [1041, 0]
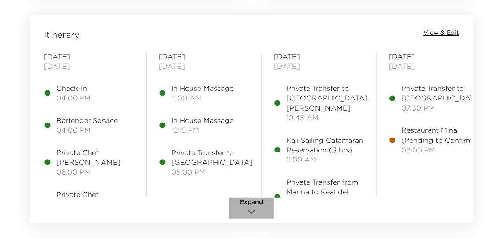
click at [252, 214] on icon "button" at bounding box center [251, 212] width 11 height 11
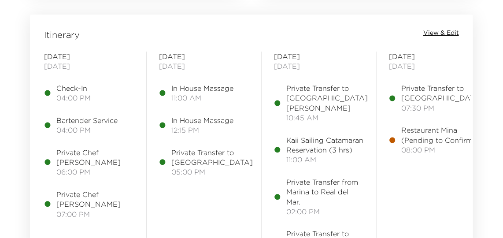
click at [450, 29] on span "View & Edit" at bounding box center [441, 33] width 36 height 9
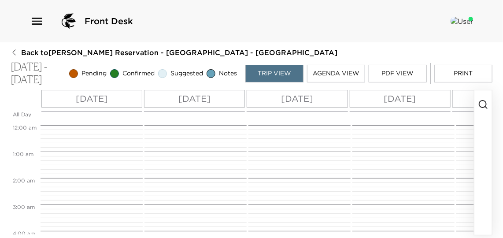
scroll to position [284, 0]
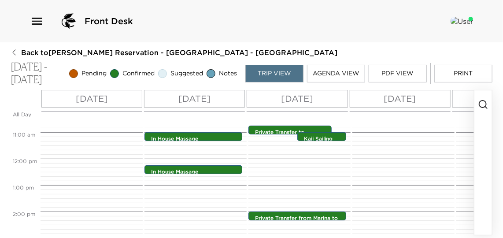
click at [484, 107] on icon "button" at bounding box center [483, 104] width 11 height 11
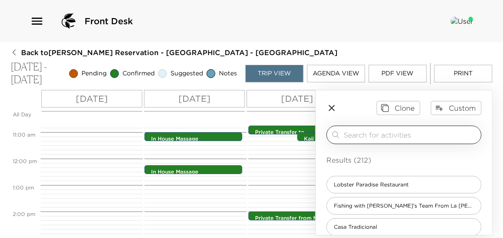
click at [374, 139] on input "search" at bounding box center [411, 135] width 134 height 10
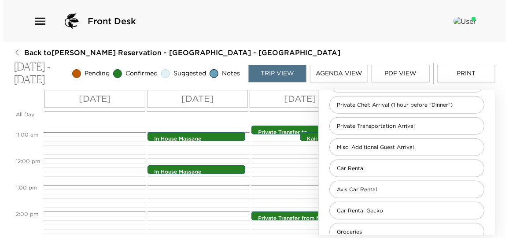
scroll to position [320, 0]
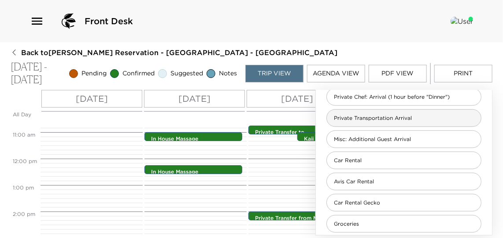
type input "arriva"
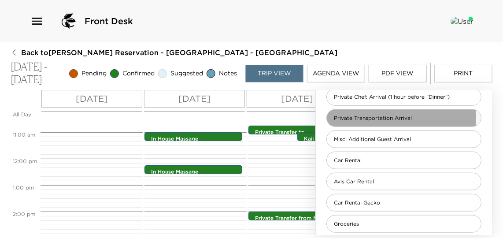
click at [378, 119] on span "Private Transportation Arrival" at bounding box center [373, 118] width 92 height 7
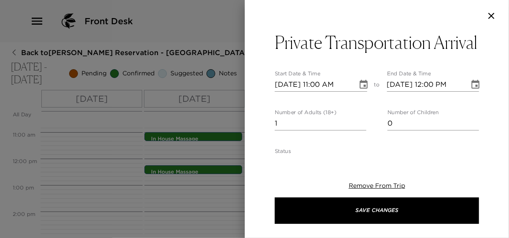
type textarea "I anticipate your arrival on ___ Airlines flight number ___ and have confirmed …"
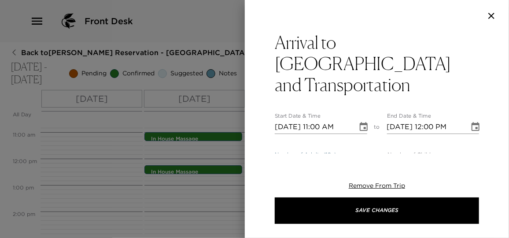
drag, startPoint x: 294, startPoint y: 140, endPoint x: 255, endPoint y: 144, distance: 39.0
click at [255, 144] on div "Arrival to [GEOGRAPHIC_DATA] and Transportation Start Date & Time [DATE] 11:00 …" at bounding box center [377, 93] width 264 height 122
type input "5"
drag, startPoint x: 293, startPoint y: 145, endPoint x: 238, endPoint y: 145, distance: 54.2
click at [238, 145] on div "Arrival to [GEOGRAPHIC_DATA] and Transportation Start Date & Time [DATE] 11:00 …" at bounding box center [254, 119] width 509 height 238
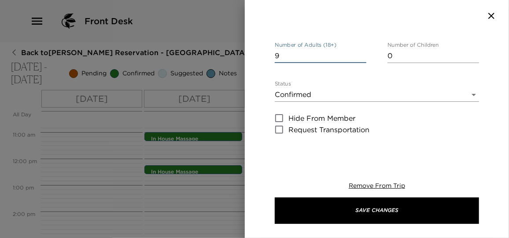
scroll to position [160, 0]
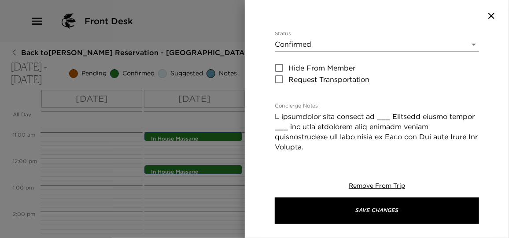
type input "9"
drag, startPoint x: 411, startPoint y: 94, endPoint x: 368, endPoint y: 94, distance: 43.2
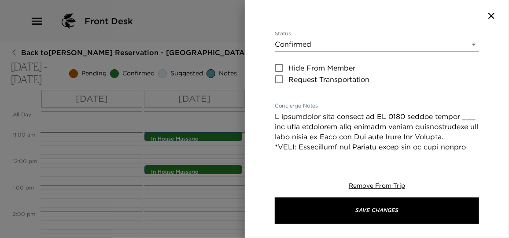
drag, startPoint x: 461, startPoint y: 96, endPoint x: 397, endPoint y: 96, distance: 63.9
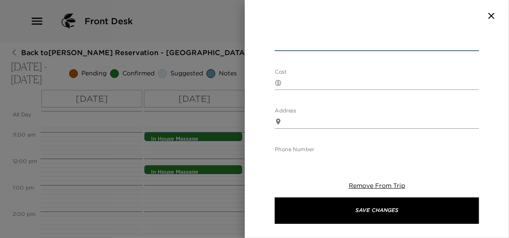
scroll to position [520, 0]
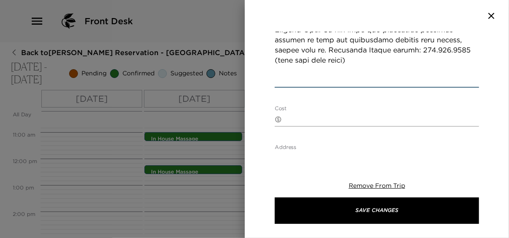
type textarea "I anticipate your arrival on AA 1215 AT 1:02 PM and United 1622 at 1:02 pm and …"
click at [301, 112] on div "​ x" at bounding box center [377, 119] width 204 height 14
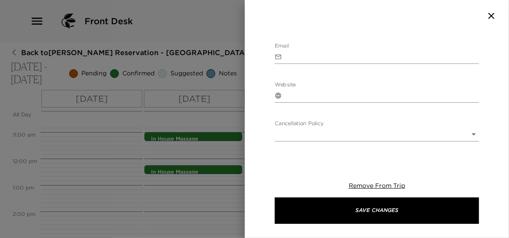
scroll to position [722, 0]
type textarea "$3,650 pesos for one way service. ([GEOGRAPHIC_DATA] included)"
click at [299, 96] on body "Front Desk Back to [PERSON_NAME] Reservation - [GEOGRAPHIC_DATA] - [GEOGRAPHIC_…" at bounding box center [254, 119] width 509 height 238
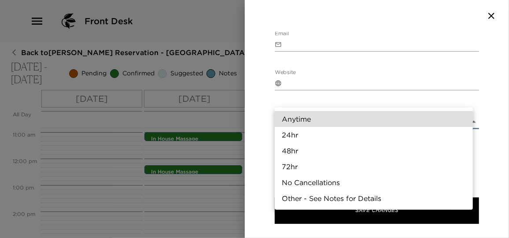
click at [300, 135] on li "24hr" at bounding box center [374, 135] width 198 height 16
type input "24hr"
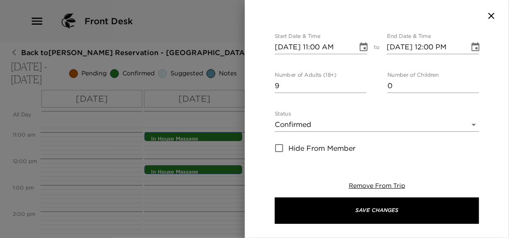
scroll to position [0, 0]
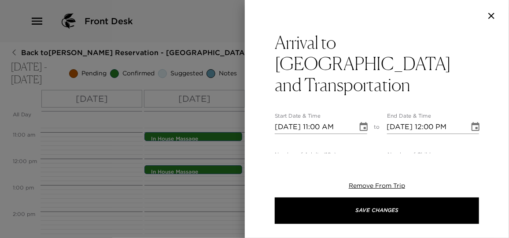
click at [361, 122] on icon "Choose date, selected date is Nov 4, 2025" at bounding box center [364, 126] width 8 height 9
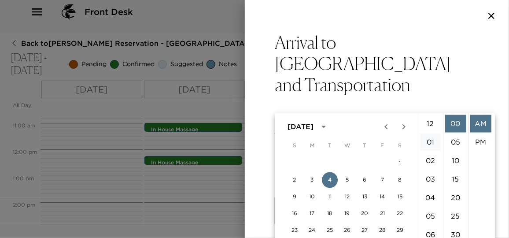
click at [432, 143] on li "01" at bounding box center [430, 142] width 21 height 18
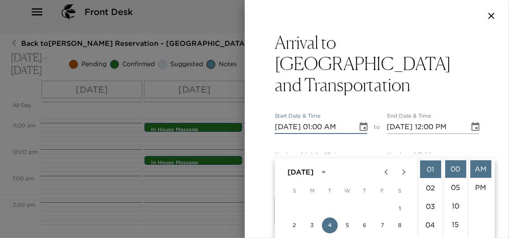
click at [332, 120] on input "[DATE] 01:00 AM" at bounding box center [313, 127] width 77 height 14
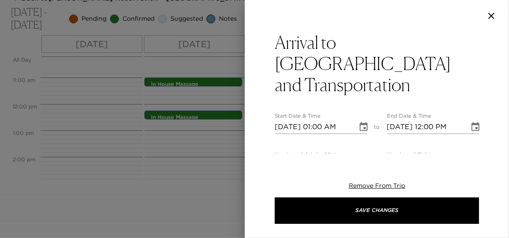
click at [335, 120] on input "[DATE] 01:00 AM" at bounding box center [313, 127] width 77 height 14
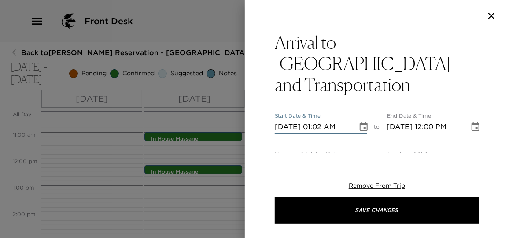
click at [359, 122] on icon "Choose date, selected date is Nov 4, 2025" at bounding box center [364, 127] width 11 height 11
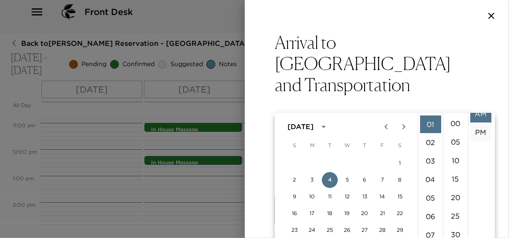
scroll to position [18, 0]
click at [478, 129] on li "PM" at bounding box center [480, 124] width 21 height 18
type input "[DATE] 01:02 PM"
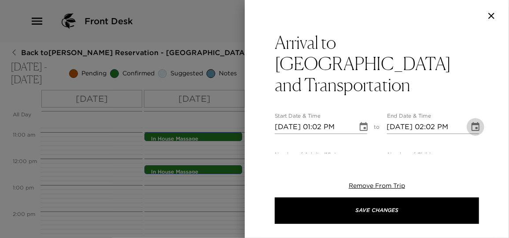
click at [470, 122] on icon "Choose date, selected date is Nov 4, 2025" at bounding box center [475, 127] width 11 height 11
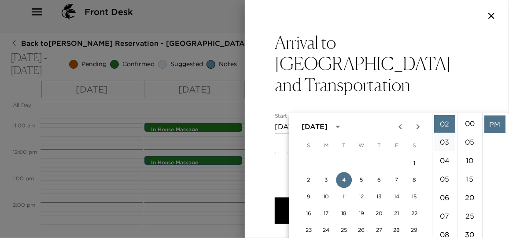
scroll to position [0, 0]
click at [442, 144] on li "01" at bounding box center [444, 142] width 21 height 18
type input "[DATE] 01:02 PM"
click at [486, 124] on li "PM" at bounding box center [495, 124] width 21 height 18
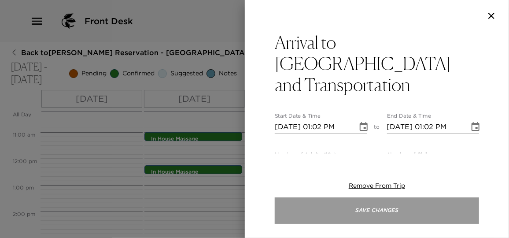
click at [384, 211] on button "Save Changes" at bounding box center [377, 210] width 204 height 26
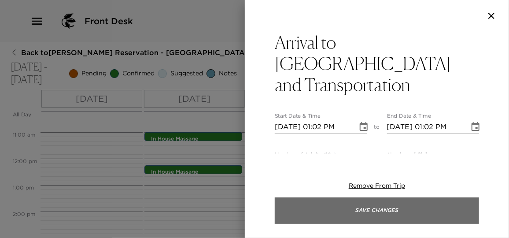
scroll to position [0, 0]
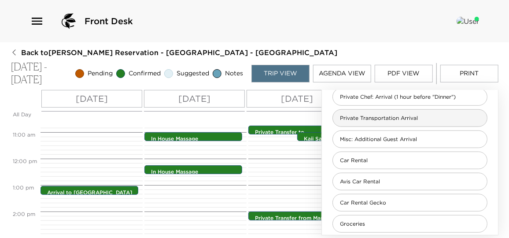
click at [399, 119] on span "Private Transportation Arrival" at bounding box center [379, 118] width 92 height 7
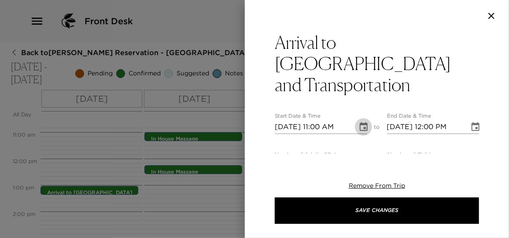
click at [360, 122] on icon "Choose date, selected date is Nov 4, 2025" at bounding box center [364, 127] width 11 height 11
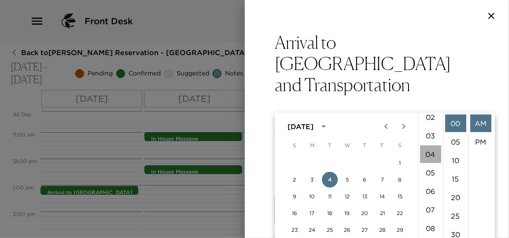
click at [430, 153] on li "04" at bounding box center [430, 154] width 21 height 18
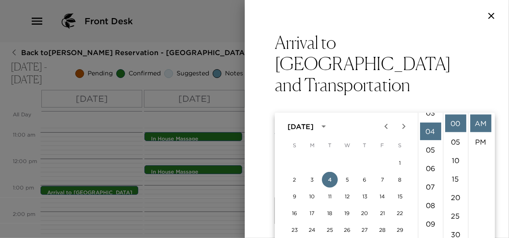
scroll to position [74, 0]
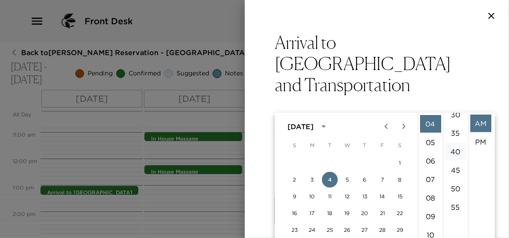
click at [456, 153] on li "40" at bounding box center [455, 152] width 21 height 18
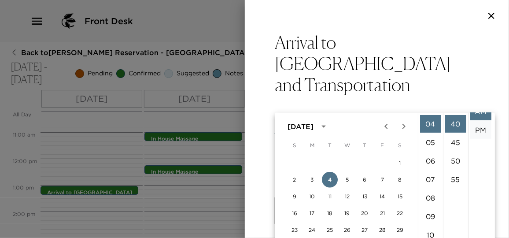
scroll to position [18, 0]
click at [480, 121] on li "PM" at bounding box center [480, 124] width 21 height 18
type input "[DATE] 04:40 PM"
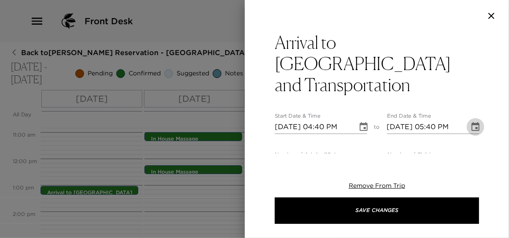
click at [472, 122] on icon "Choose date, selected date is Nov 4, 2025" at bounding box center [476, 126] width 8 height 9
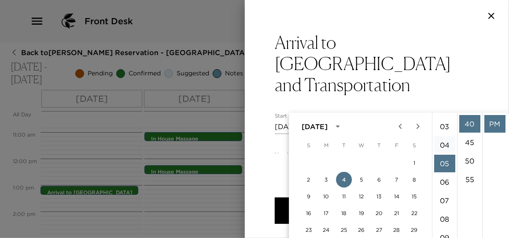
click at [443, 144] on li "04" at bounding box center [444, 145] width 21 height 18
type input "[DATE] 04:40 PM"
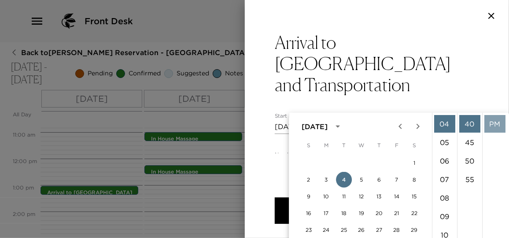
click at [491, 125] on li "PM" at bounding box center [495, 124] width 21 height 18
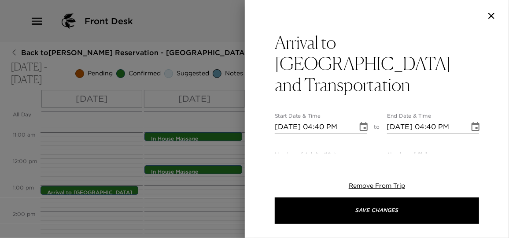
drag, startPoint x: 285, startPoint y: 146, endPoint x: 229, endPoint y: 141, distance: 55.7
click at [229, 141] on div "Arrival to [GEOGRAPHIC_DATA] and Transportation Start Date & Time [DATE] 04:40 …" at bounding box center [254, 119] width 509 height 238
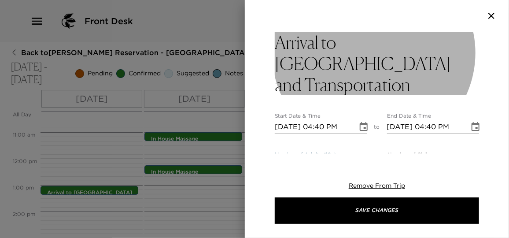
type input "2"
click at [388, 64] on h3 "Arrival to [GEOGRAPHIC_DATA] and Transportation" at bounding box center [377, 63] width 204 height 63
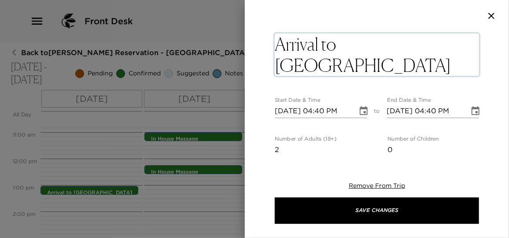
click at [388, 64] on textarea "Arrival to [GEOGRAPHIC_DATA] and Transportation" at bounding box center [377, 54] width 204 height 42
type textarea "Arrival to [GEOGRAPHIC_DATA] and Transportation"
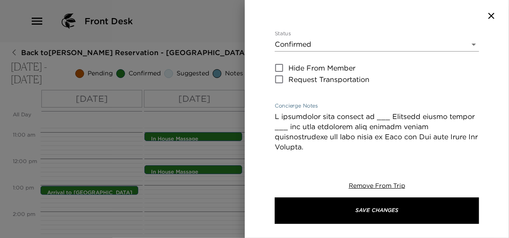
scroll to position [155, 0]
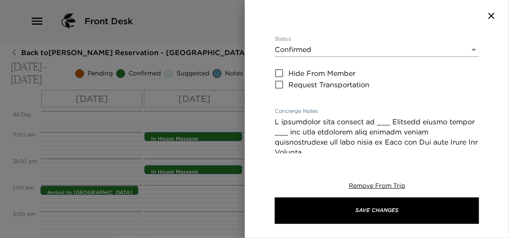
drag, startPoint x: 382, startPoint y: 101, endPoint x: 369, endPoint y: 99, distance: 13.4
drag, startPoint x: 286, startPoint y: 111, endPoint x: 270, endPoint y: 111, distance: 16.8
click at [270, 111] on div "Arrival to [GEOGRAPHIC_DATA] and Transportation Start Date & Time [DATE] 04:40 …" at bounding box center [377, 93] width 264 height 122
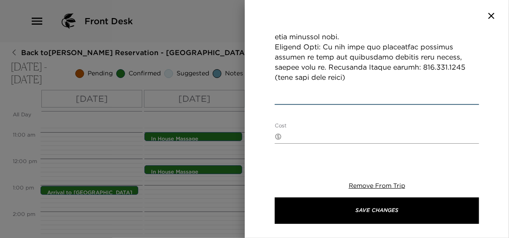
scroll to position [556, 0]
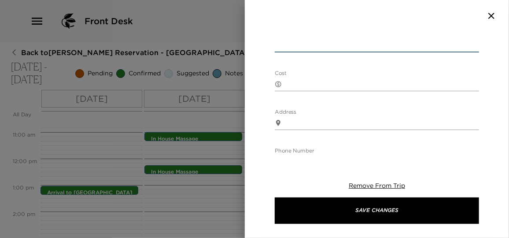
type textarea "I anticipate your arrival on United Airlines flight number 1212 and have confir…"
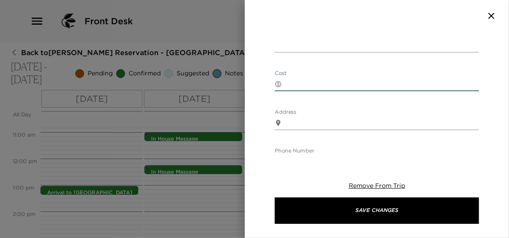
click at [295, 79] on textarea "Cost" at bounding box center [382, 84] width 194 height 10
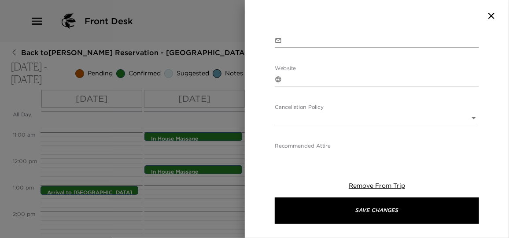
scroll to position [713, 0]
type textarea "$2,850 pesos for one way service with toll road included."
click at [309, 109] on body "Front Desk Back to [PERSON_NAME] Reservation - [GEOGRAPHIC_DATA] - [GEOGRAPHIC_…" at bounding box center [254, 119] width 509 height 238
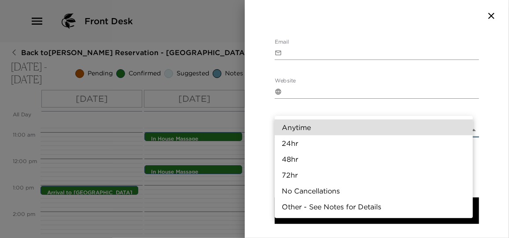
click at [296, 143] on li "24hr" at bounding box center [374, 143] width 198 height 16
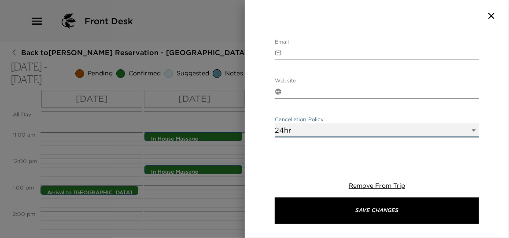
type input "24hr"
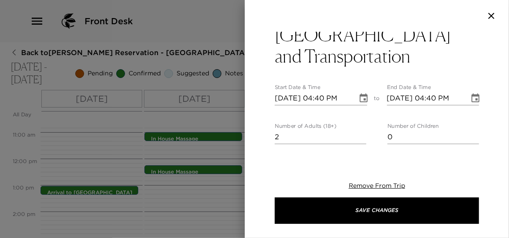
scroll to position [0, 0]
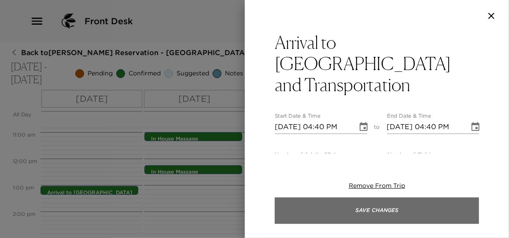
click at [376, 205] on button "Save Changes" at bounding box center [377, 210] width 204 height 26
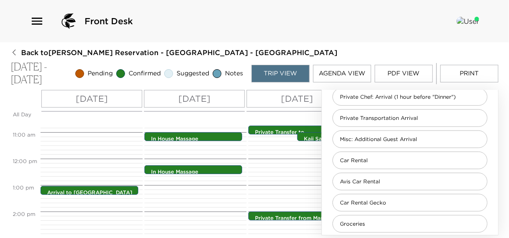
click at [286, 186] on div "Private Transfer to [GEOGRAPHIC_DATA][PERSON_NAME] 10:45am - 10:45am Kaii Saili…" at bounding box center [298, 158] width 100 height 634
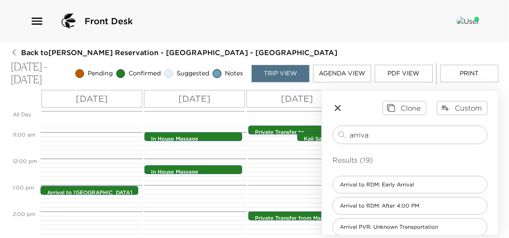
click at [338, 109] on icon "button" at bounding box center [338, 108] width 11 height 11
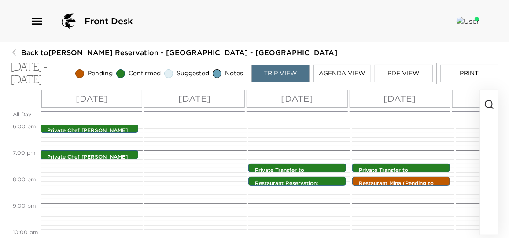
scroll to position [484, 0]
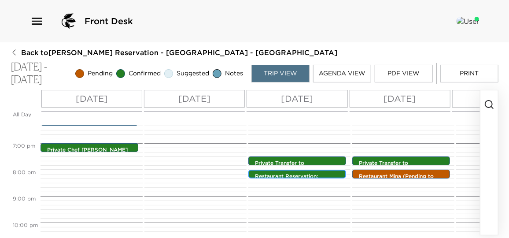
click at [319, 175] on p "Restaurant Reservation: [GEOGRAPHIC_DATA][PERSON_NAME]" at bounding box center [299, 184] width 89 height 22
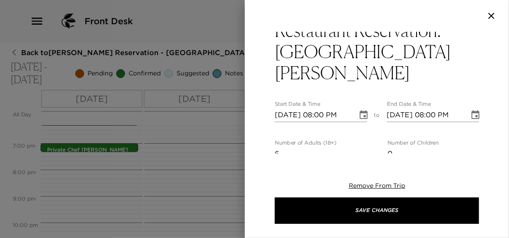
scroll to position [0, 0]
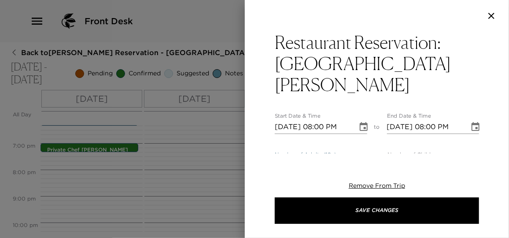
drag, startPoint x: 285, startPoint y: 142, endPoint x: 251, endPoint y: 141, distance: 33.5
click at [251, 141] on div "Restaurant Reservation: [GEOGRAPHIC_DATA][PERSON_NAME] Start Date & Time [DATE]…" at bounding box center [377, 93] width 264 height 122
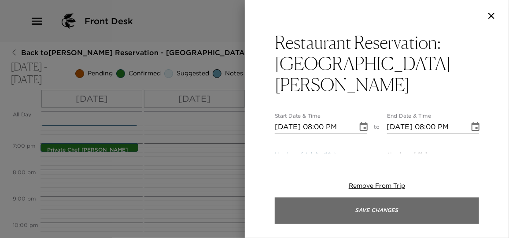
type input "11"
click at [400, 208] on button "Save Changes" at bounding box center [377, 210] width 204 height 26
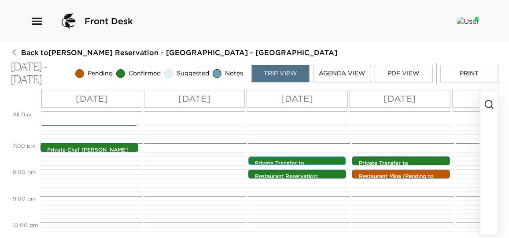
click at [320, 158] on div "Private Transfer to [GEOGRAPHIC_DATA][PERSON_NAME] 7:30pm - 7:30pm" at bounding box center [299, 161] width 93 height 7
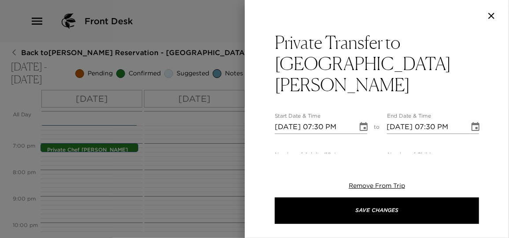
click at [203, 185] on div at bounding box center [254, 119] width 509 height 238
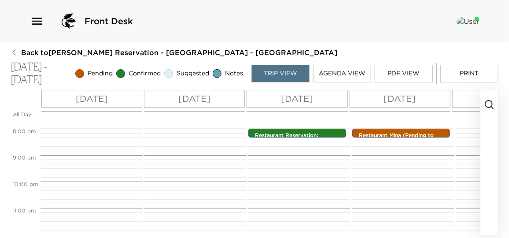
scroll to position [451, 0]
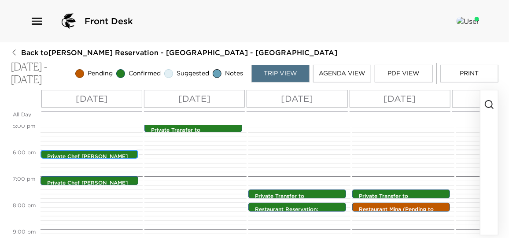
click at [109, 153] on p "Private Chef [PERSON_NAME]" at bounding box center [91, 156] width 89 height 7
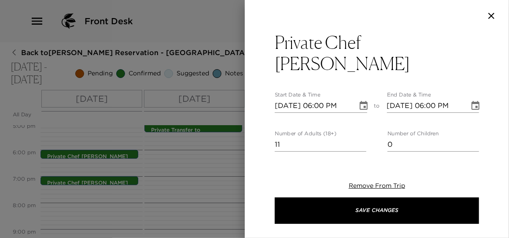
click at [217, 154] on div at bounding box center [254, 119] width 509 height 238
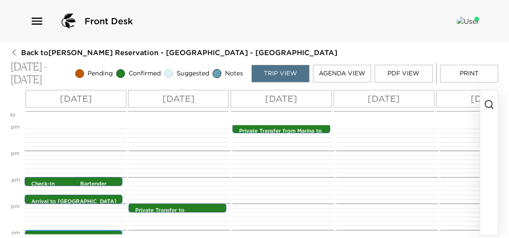
scroll to position [0, 0]
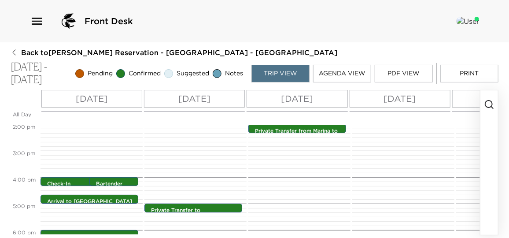
click at [492, 103] on icon "button" at bounding box center [489, 104] width 11 height 11
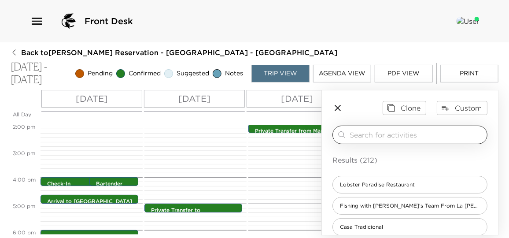
click at [390, 134] on input "search" at bounding box center [417, 135] width 134 height 10
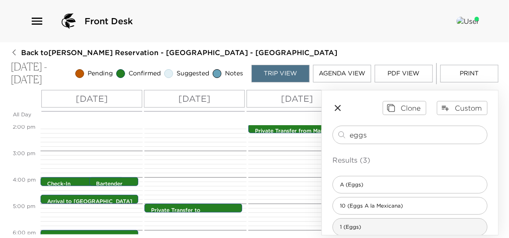
type input "eggs"
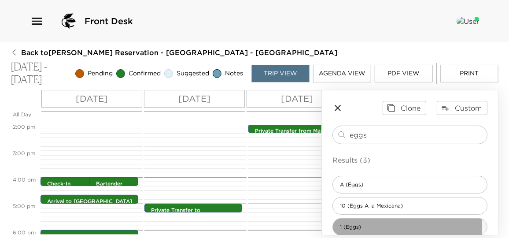
click at [373, 226] on div "1 (Eggs)" at bounding box center [410, 227] width 155 height 18
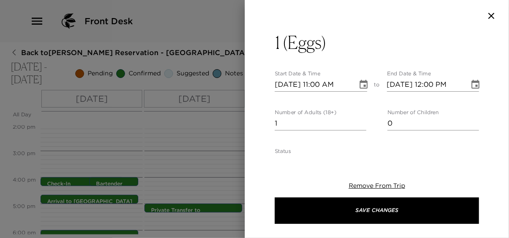
type textarea "Scrambled or Fried Eggs Bacon Toast or Tortillas Sliced Fruit Fresh–Squeezed Or…"
type textarea "$75 - Per Day + cost of the ingredients"
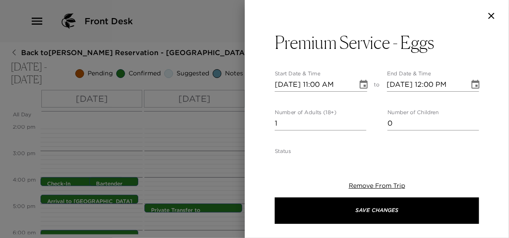
click at [360, 82] on icon "Choose date, selected date is Nov 4, 2025" at bounding box center [364, 84] width 8 height 9
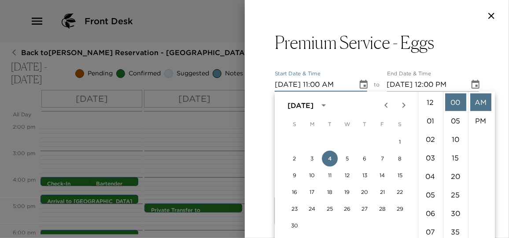
scroll to position [203, 0]
click at [348, 159] on button "5" at bounding box center [348, 159] width 16 height 16
type input "[DATE] 11:00 AM"
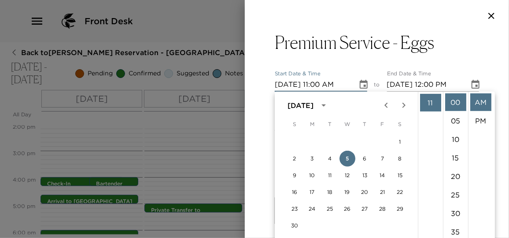
scroll to position [24, 0]
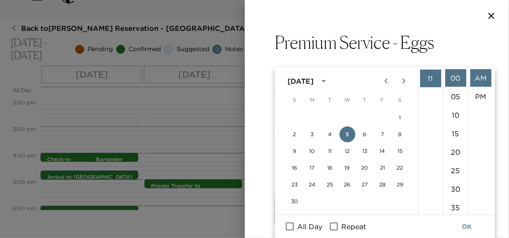
click at [470, 71] on div "End Date & Time [DATE] 12:00 PM" at bounding box center [433, 80] width 93 height 21
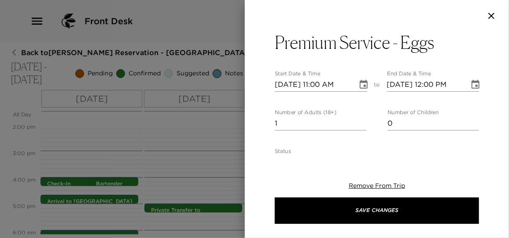
scroll to position [0, 0]
click at [470, 85] on icon "Choose date, selected date is Nov 5, 2025" at bounding box center [475, 84] width 11 height 11
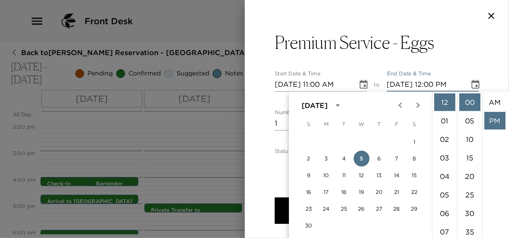
scroll to position [18, 0]
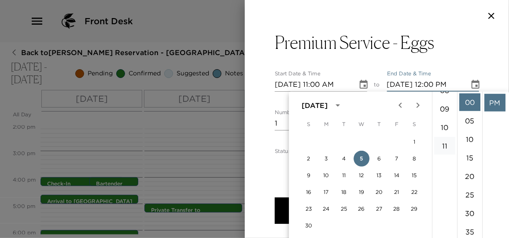
click at [447, 147] on li "11" at bounding box center [444, 146] width 21 height 18
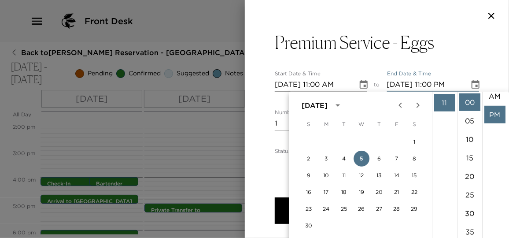
scroll to position [0, 0]
click at [494, 106] on li "AM" at bounding box center [495, 102] width 21 height 18
type input "[DATE] 11:00 AM"
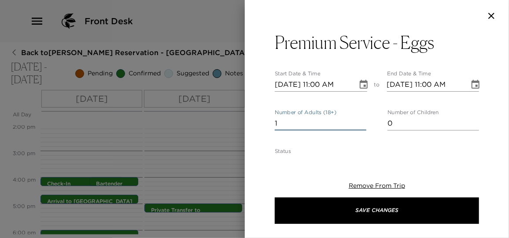
drag, startPoint x: 289, startPoint y: 123, endPoint x: 241, endPoint y: 118, distance: 48.3
click at [241, 118] on div "Premium Service - Eggs Start Date & Time [DATE] 11:00 AM to End Date & Time [DA…" at bounding box center [254, 119] width 509 height 238
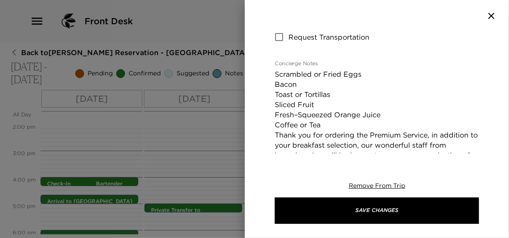
scroll to position [200, 0]
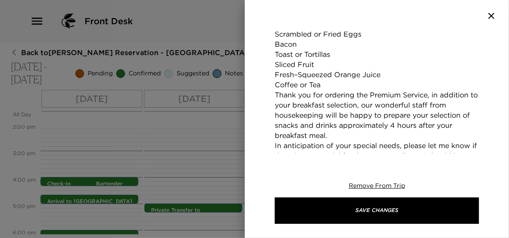
type input "11"
click at [332, 85] on textarea "Scrambled or Fried Eggs Bacon Toast or Tortillas Sliced Fruit Fresh–Squeezed Or…" at bounding box center [377, 100] width 204 height 142
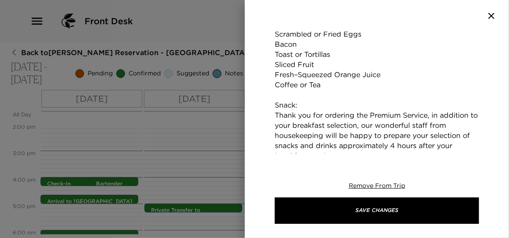
paste textarea "Nachos, quesadillas"
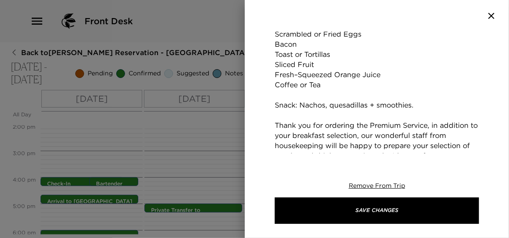
click at [377, 105] on textarea "Scrambled or Fried Eggs Bacon Toast or Tortillas Sliced Fruit Fresh–Squeezed Or…" at bounding box center [377, 115] width 204 height 172
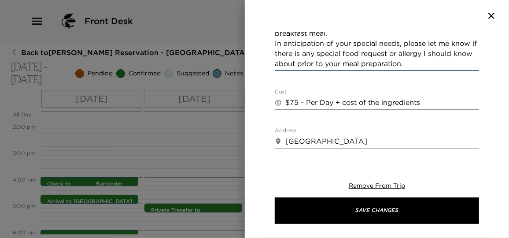
scroll to position [361, 0]
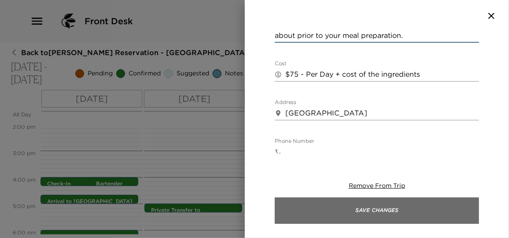
type textarea "Scrambled or Fried Eggs Bacon Toast or Tortillas Sliced Fruit Fresh–Squeezed Or…"
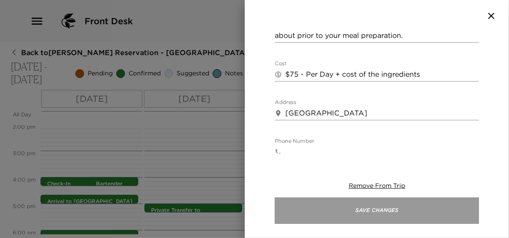
click at [396, 212] on button "Save Changes" at bounding box center [377, 210] width 204 height 26
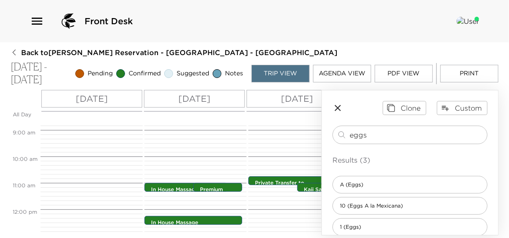
scroll to position [251, 0]
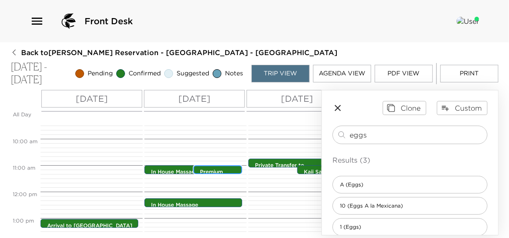
click at [199, 165] on div "Premium Service - Eggs 11:00am - 11:00am" at bounding box center [217, 169] width 49 height 9
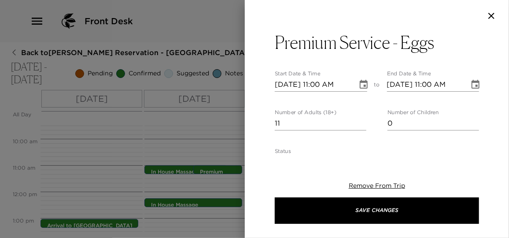
click at [181, 170] on div at bounding box center [254, 119] width 509 height 238
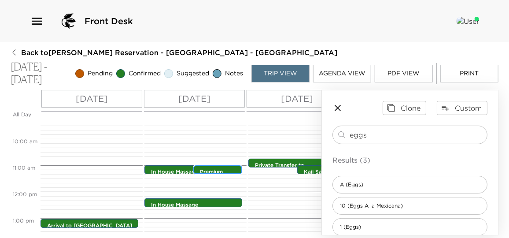
click at [211, 169] on p "Premium Service - Eggs" at bounding box center [220, 175] width 40 height 15
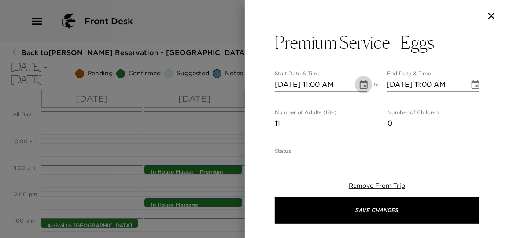
click at [360, 82] on icon "Choose date, selected date is Nov 5, 2025" at bounding box center [364, 84] width 8 height 9
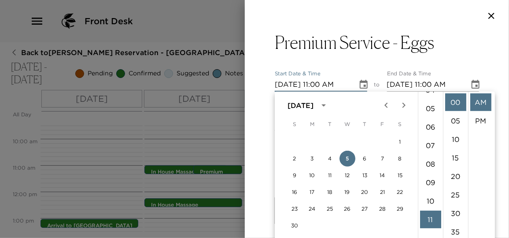
scroll to position [83, 0]
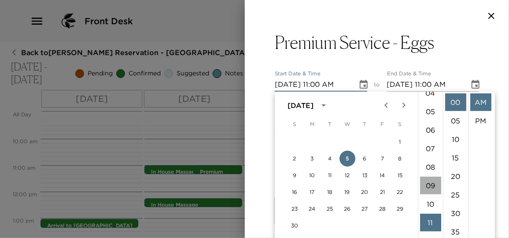
click at [432, 185] on li "09" at bounding box center [430, 186] width 21 height 18
type input "[DATE] 09:00 AM"
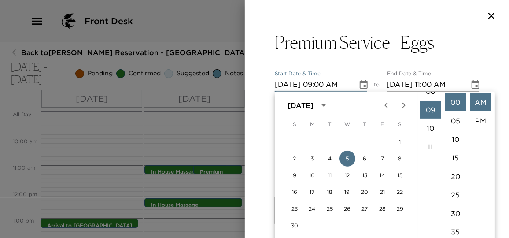
scroll to position [167, 0]
click at [476, 100] on li "AM" at bounding box center [480, 102] width 21 height 18
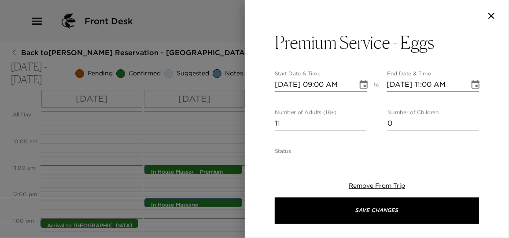
click at [472, 86] on icon "Choose date, selected date is Nov 5, 2025" at bounding box center [476, 84] width 8 height 9
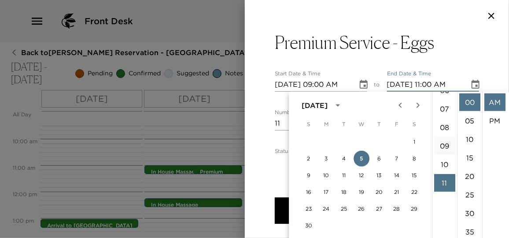
click at [443, 139] on li "09" at bounding box center [444, 146] width 21 height 18
type input "[DATE] 09:00 AM"
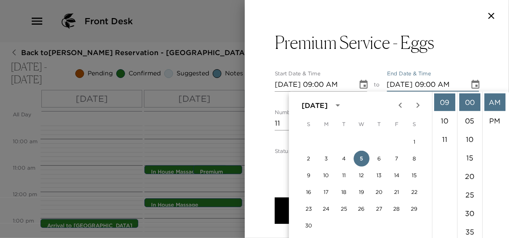
click at [489, 96] on li "AM" at bounding box center [495, 102] width 21 height 18
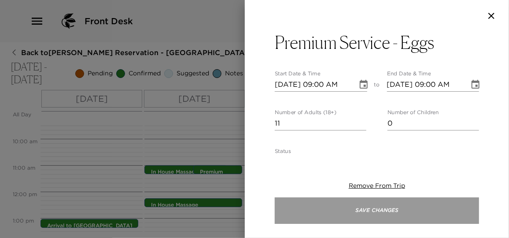
click at [381, 212] on button "Save Changes" at bounding box center [377, 210] width 204 height 26
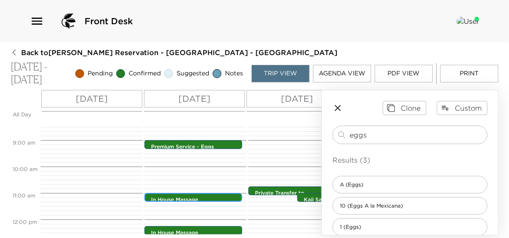
scroll to position [211, 0]
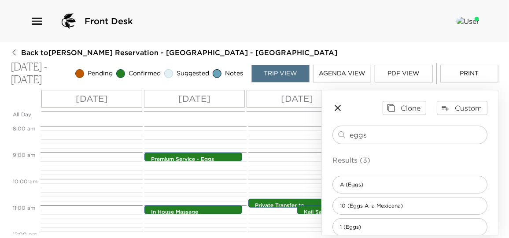
drag, startPoint x: 377, startPoint y: 134, endPoint x: 328, endPoint y: 131, distance: 49.0
click at [328, 131] on div "Clone Custom eggs ​ Results (3) A (Eggs) 10 (Eggs A la Mexicana) 1 (Eggs)" at bounding box center [410, 168] width 176 height 156
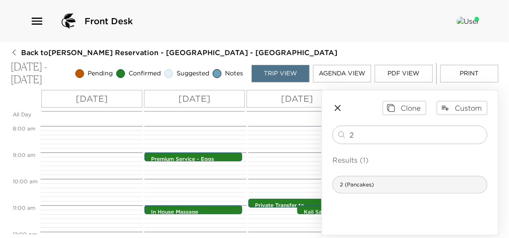
type input "2"
click at [376, 186] on span "2 (Pancakes)" at bounding box center [357, 184] width 48 height 7
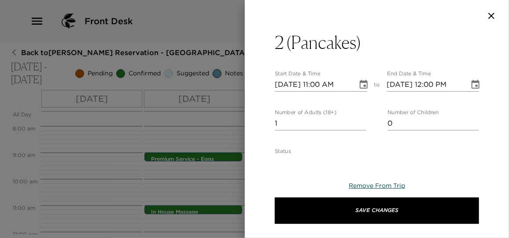
type textarea "Pancakes Scrambled or Fried Eggs Bacon Sliced Fruit Fresh–Squeezed Orange Juice…"
type textarea "$75 - Per Day"
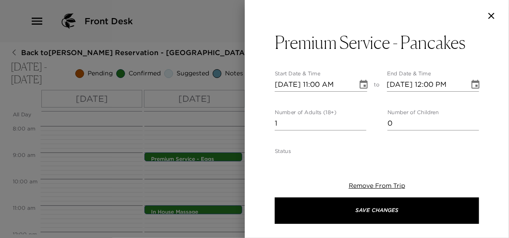
click at [362, 83] on icon "Choose date, selected date is Nov 4, 2025" at bounding box center [364, 84] width 11 height 11
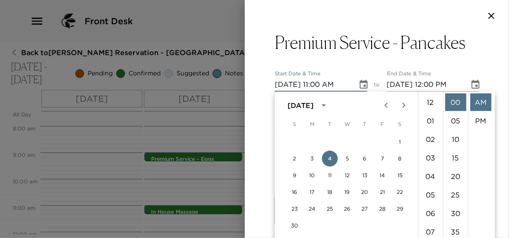
scroll to position [203, 0]
click at [366, 157] on button "6" at bounding box center [365, 159] width 16 height 16
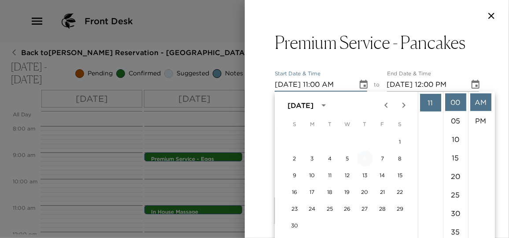
type input "[DATE] 11:00 AM"
type input "[DATE] 12:00 PM"
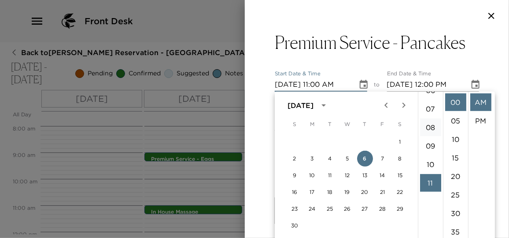
scroll to position [83, 0]
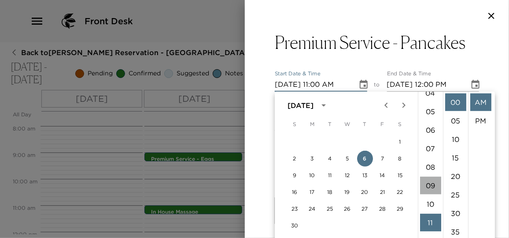
click at [434, 185] on li "09" at bounding box center [430, 186] width 21 height 18
type input "[DATE] 09:00 AM"
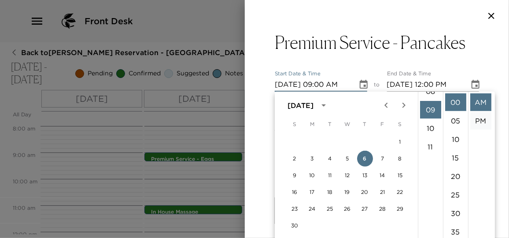
scroll to position [167, 0]
click at [478, 106] on li "AM" at bounding box center [480, 102] width 21 height 18
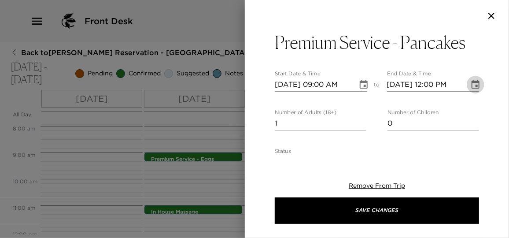
click at [471, 89] on icon "Choose date, selected date is Nov 6, 2025" at bounding box center [475, 84] width 11 height 11
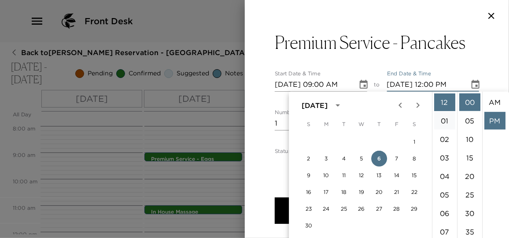
scroll to position [18, 0]
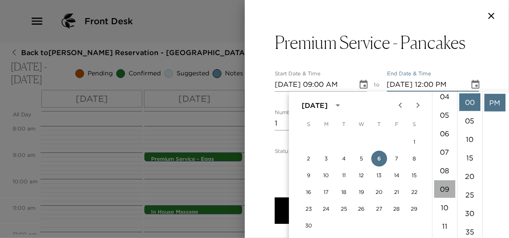
click at [447, 193] on li "09" at bounding box center [444, 189] width 21 height 18
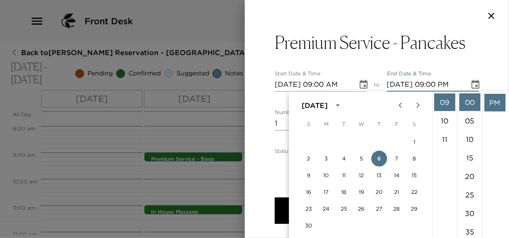
scroll to position [0, 0]
click at [496, 104] on li "AM" at bounding box center [495, 102] width 21 height 18
type input "[DATE] 09:00 AM"
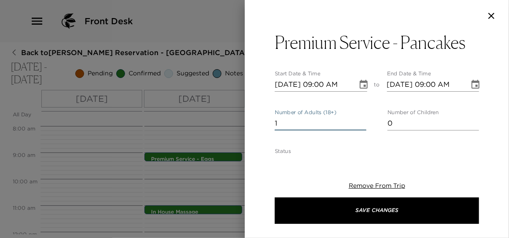
drag, startPoint x: 282, startPoint y: 121, endPoint x: 259, endPoint y: 124, distance: 23.5
click at [259, 124] on div "Premium Service - Pancakes Start Date & Time [DATE] 09:00 AM to End Date & Time…" at bounding box center [377, 93] width 264 height 122
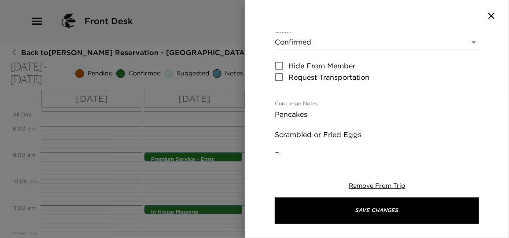
scroll to position [200, 0]
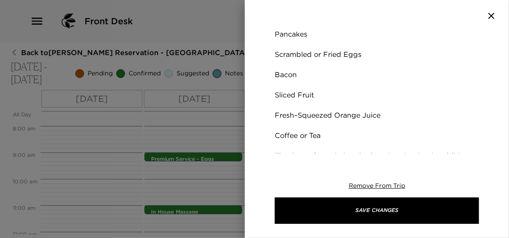
type input "11"
click at [293, 85] on textarea "Pancakes Scrambled or Fried Eggs Bacon Sliced Fruit Fresh–Squeezed Orange Juice…" at bounding box center [377, 135] width 204 height 213
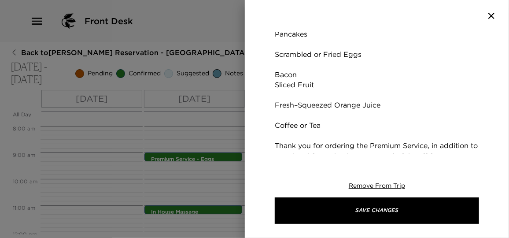
click at [293, 68] on textarea "Pancakes Scrambled or Fried Eggs Bacon Sliced Fruit Fresh–Squeezed Orange Juice…" at bounding box center [377, 130] width 204 height 203
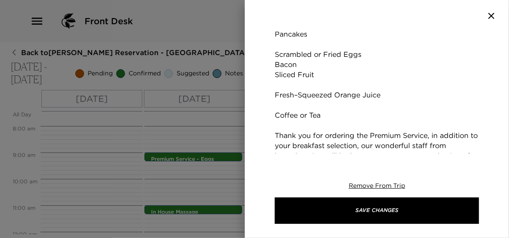
click at [285, 102] on textarea "Pancakes Scrambled or Fried Eggs Bacon Sliced Fruit Fresh–Squeezed Orange Juice…" at bounding box center [377, 125] width 204 height 193
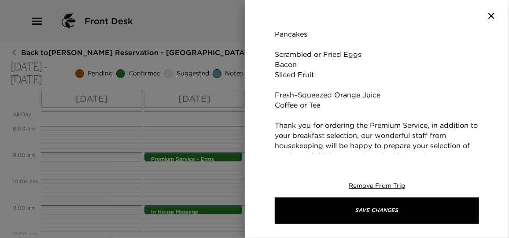
click at [288, 84] on textarea "Pancakes Scrambled or Fried Eggs Bacon Sliced Fruit Fresh–Squeezed Orange Juice…" at bounding box center [377, 120] width 204 height 182
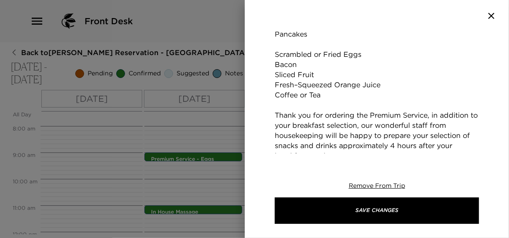
click at [337, 96] on textarea "Pancakes Scrambled or Fried Eggs Bacon Sliced Fruit Fresh–Squeezed Orange Juice…" at bounding box center [377, 115] width 204 height 172
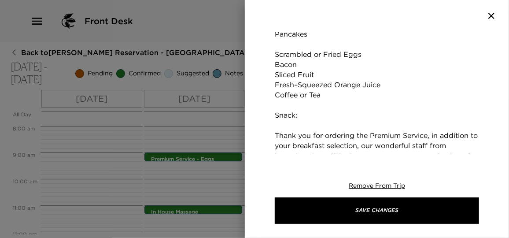
paste textarea "jicama, cucumber and watermelon"
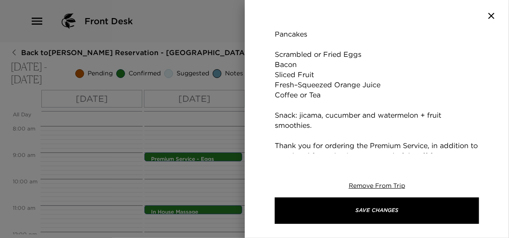
click at [302, 115] on textarea "Pancakes Scrambled or Fried Eggs Bacon Sliced Fruit Fresh–Squeezed Orange Juice…" at bounding box center [377, 130] width 204 height 203
click at [433, 115] on textarea "Pancakes Scrambled or Fried Eggs Bacon Sliced Fruit Fresh–Squeezed Orange Juice…" at bounding box center [377, 130] width 204 height 203
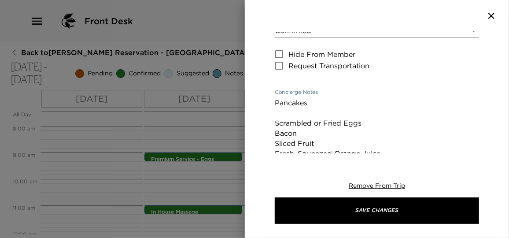
scroll to position [160, 0]
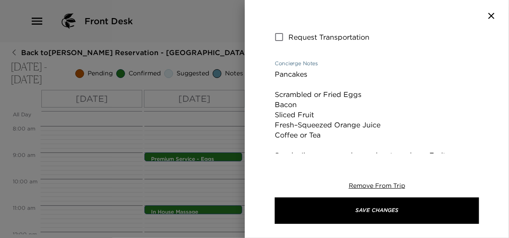
click at [286, 81] on textarea "Pancakes Scrambled or Fried Eggs Bacon Sliced Fruit Fresh–Squeezed Orange Juice…" at bounding box center [377, 170] width 204 height 203
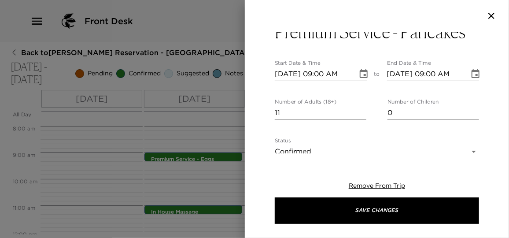
scroll to position [0, 0]
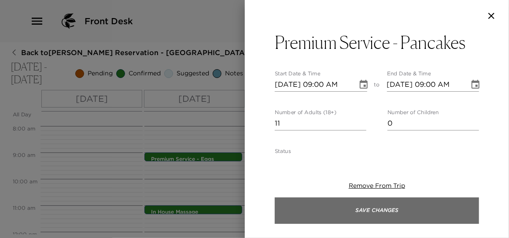
type textarea "Pancakes Scrambled or Fried Eggs Bacon Sliced Fruit Fresh–Squeezed Orange Juice…"
click at [404, 213] on button "Save Changes" at bounding box center [377, 210] width 204 height 26
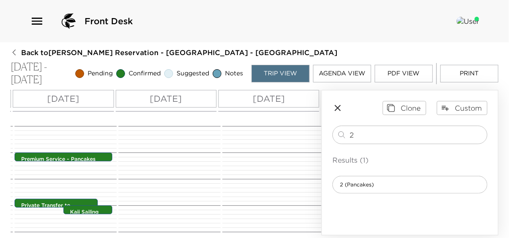
scroll to position [0, 243]
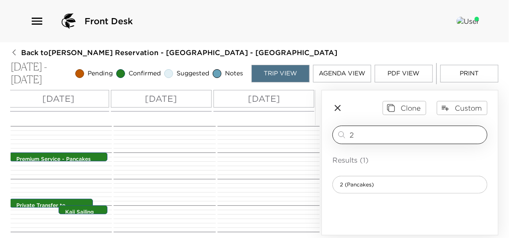
drag, startPoint x: 358, startPoint y: 136, endPoint x: 338, endPoint y: 133, distance: 19.6
click at [338, 133] on div "2 ​" at bounding box center [410, 135] width 147 height 11
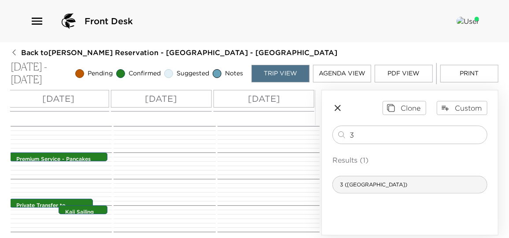
type input "3"
click at [396, 186] on div "3 ([GEOGRAPHIC_DATA])" at bounding box center [410, 185] width 155 height 18
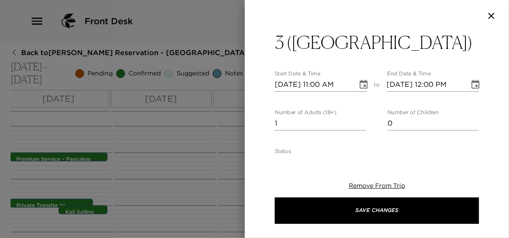
type textarea "Granola, Yogurt & Honey Scrambled or Fried Eggs Bagels & Cream Cheese Sliced Fr…"
type textarea "$75 - Per Day"
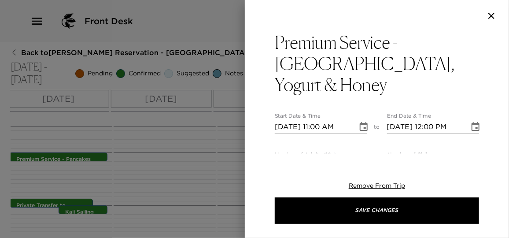
drag, startPoint x: 287, startPoint y: 147, endPoint x: 263, endPoint y: 145, distance: 24.3
click at [263, 145] on div "Premium Service - [GEOGRAPHIC_DATA], Yogurt & Honey Start Date & Time [DATE] 11…" at bounding box center [377, 93] width 264 height 122
type input "11"
click at [363, 122] on icon "Choose date, selected date is Nov 4, 2025" at bounding box center [364, 126] width 8 height 9
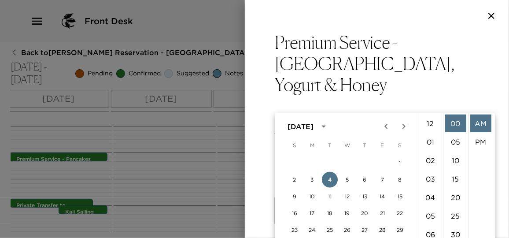
scroll to position [203, 0]
click at [385, 174] on button "7" at bounding box center [383, 180] width 16 height 16
type input "[DATE] 11:00 AM"
type input "[DATE] 12:00 PM"
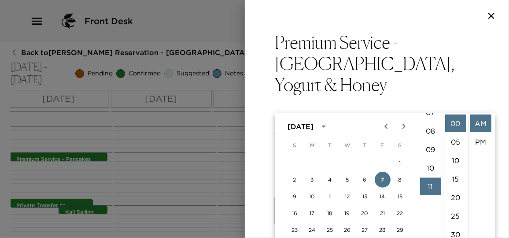
scroll to position [123, 0]
click at [431, 166] on li "09" at bounding box center [430, 167] width 21 height 18
type input "[DATE] 09:00 AM"
click at [478, 126] on li "AM" at bounding box center [480, 124] width 21 height 18
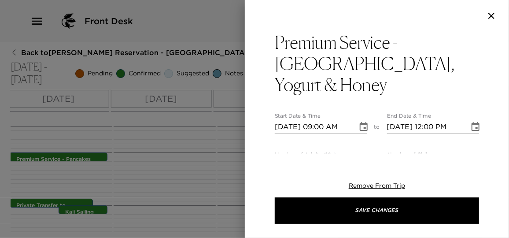
click at [470, 122] on icon "Choose date, selected date is Nov 7, 2025" at bounding box center [475, 127] width 11 height 11
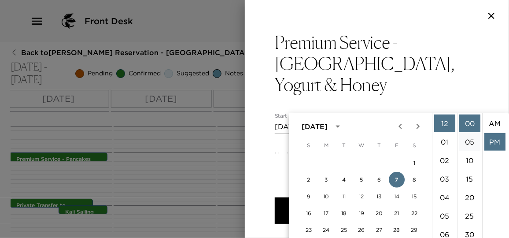
scroll to position [18, 0]
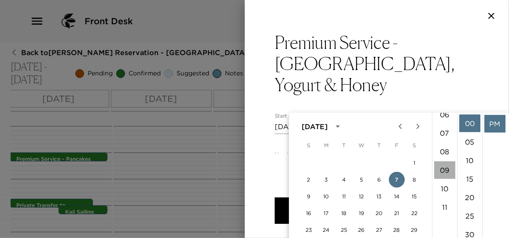
click at [444, 169] on li "09" at bounding box center [444, 170] width 21 height 18
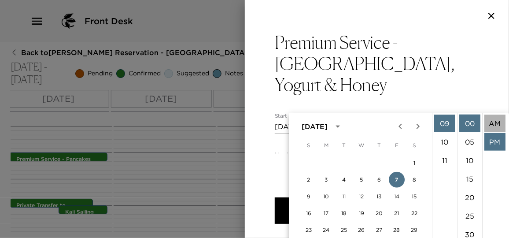
click at [492, 124] on li "AM" at bounding box center [495, 124] width 21 height 18
type input "[DATE] 09:00 AM"
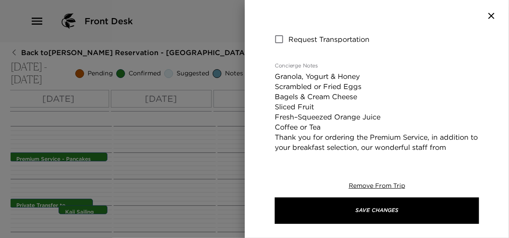
scroll to position [240, 0]
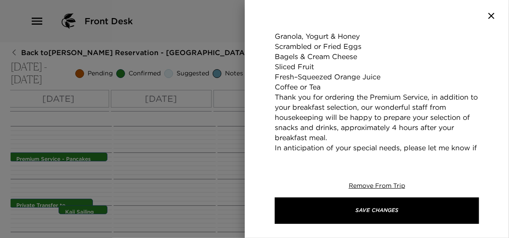
click at [330, 63] on textarea "Granola, Yogurt & Honey Scrambled or Fried Eggs Bagels & Cream Cheese Sliced Fr…" at bounding box center [377, 102] width 204 height 142
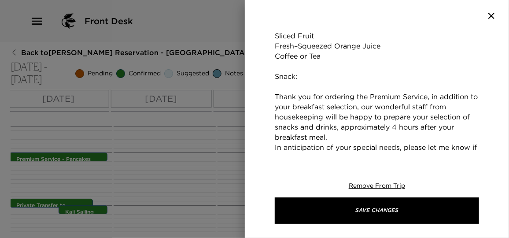
scroll to position [270, 0]
paste textarea "salsa and guac"
click at [278, 67] on textarea "Granola, Yogurt & Honey Scrambled or Fried Eggs Bagels & Cream Cheese Sliced Fr…" at bounding box center [377, 87] width 204 height 172
click at [277, 65] on textarea "Granola, Yogurt & Honey Scrambled or Fried Eggs Bagels & Cream Cheese Sliced Fr…" at bounding box center [377, 87] width 204 height 172
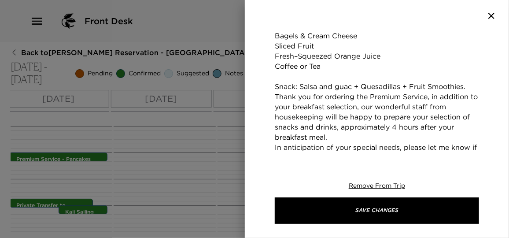
scroll to position [260, 0]
click at [471, 60] on textarea "Granola, Yogurt & Honey Scrambled or Fried Eggs Bagels & Cream Cheese Sliced Fr…" at bounding box center [377, 92] width 204 height 162
click at [470, 64] on textarea "Granola, Yogurt & Honey Scrambled or Fried Eggs Bagels & Cream Cheese Sliced Fr…" at bounding box center [377, 92] width 204 height 162
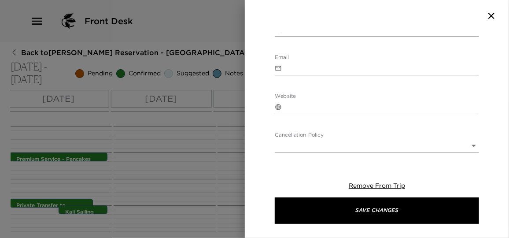
scroll to position [581, 0]
type textarea "Granola, Yogurt & Honey Scrambled or Fried Eggs Bagels & Cream Cheese Sliced Fr…"
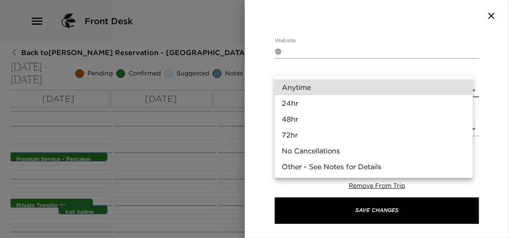
click at [317, 74] on body "Front Desk Back to [PERSON_NAME] Reservation - [GEOGRAPHIC_DATA] - [GEOGRAPHIC_…" at bounding box center [254, 119] width 509 height 238
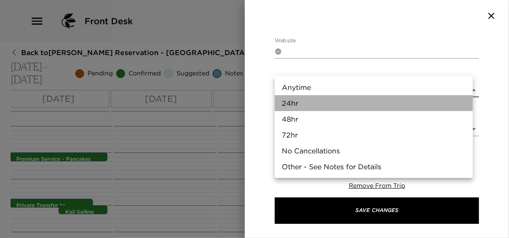
click at [301, 104] on li "24hr" at bounding box center [374, 103] width 198 height 16
type input "24hr"
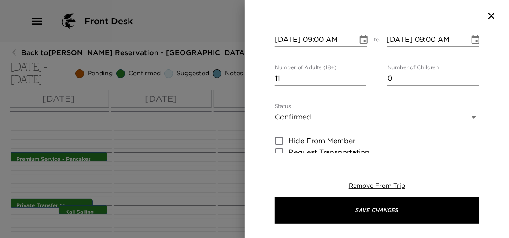
scroll to position [0, 0]
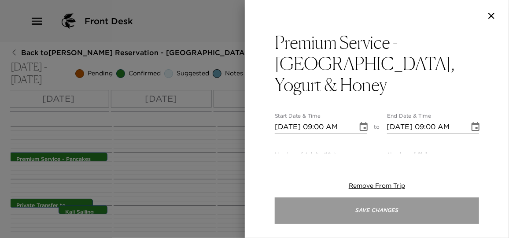
click at [387, 216] on button "Save Changes" at bounding box center [377, 210] width 204 height 26
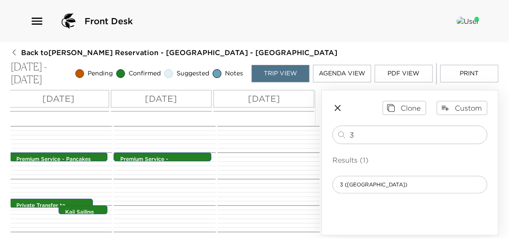
drag, startPoint x: 355, startPoint y: 133, endPoint x: 316, endPoint y: 130, distance: 38.9
click at [316, 130] on div "All Day [DATE] [DATE] [DATE] [DATE] [DATE] 12:00 AM 1:00 AM 2:00 AM 3:00 AM 4:0…" at bounding box center [255, 162] width 488 height 145
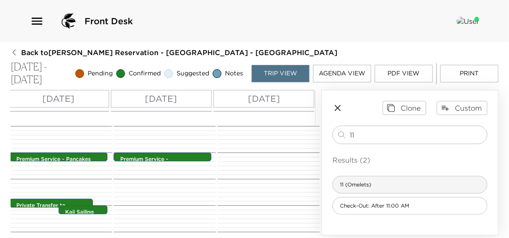
type input "11"
click at [370, 188] on div "11 (Omelets)" at bounding box center [410, 185] width 155 height 18
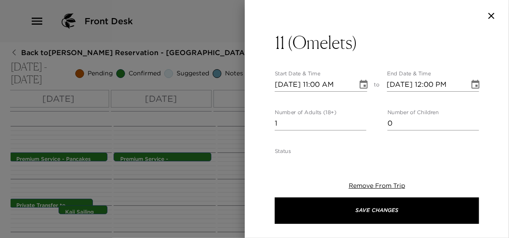
type textarea "Omelets (Cheese, Sausage, Ham, Green Peppers, Mushrooms, Onions, Tomatoes, Spin…"
type textarea "$75 - Per Day"
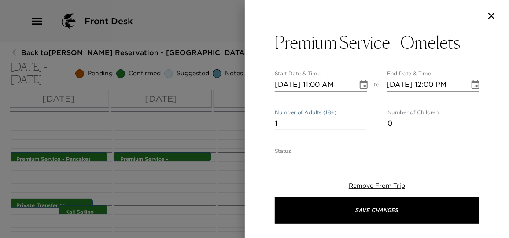
drag, startPoint x: 294, startPoint y: 125, endPoint x: 237, endPoint y: 125, distance: 56.8
click at [237, 125] on div "Premium Service - Omelets Start Date & Time [DATE] 11:00 AM to End Date & Time …" at bounding box center [254, 119] width 509 height 238
type input "11"
click at [363, 84] on icon "Choose date, selected date is Nov 4, 2025" at bounding box center [364, 84] width 11 height 11
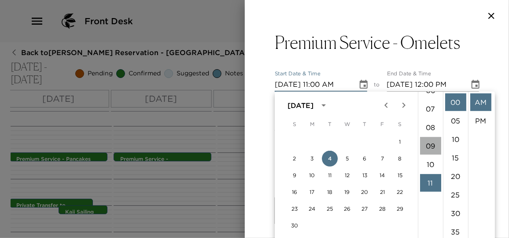
click at [431, 149] on li "09" at bounding box center [430, 146] width 21 height 18
type input "[DATE] 09:00 AM"
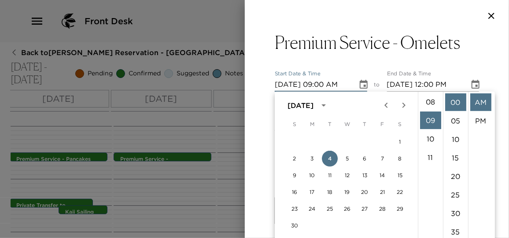
scroll to position [167, 0]
click at [474, 104] on li "AM" at bounding box center [480, 102] width 21 height 18
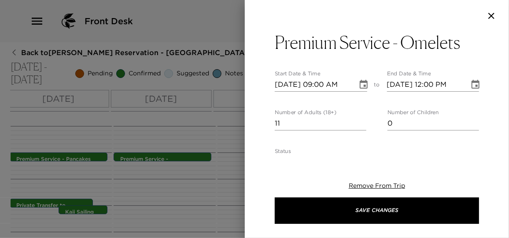
click at [472, 83] on icon "Choose date, selected date is Nov 4, 2025" at bounding box center [476, 84] width 8 height 9
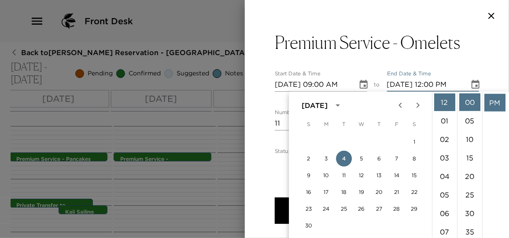
scroll to position [120, 0]
click at [444, 148] on li "09" at bounding box center [444, 149] width 21 height 18
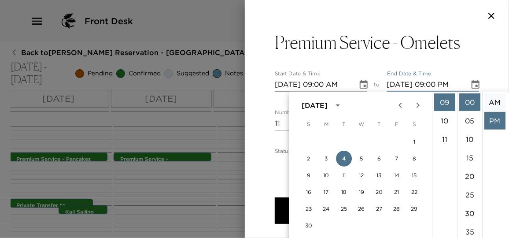
click at [495, 104] on li "AM" at bounding box center [495, 102] width 21 height 18
type input "[DATE] 09:00 AM"
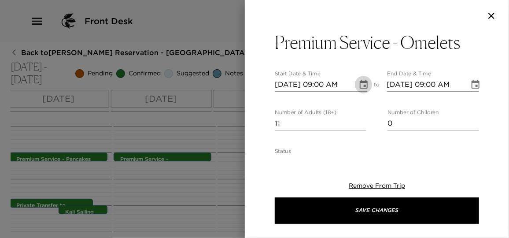
click at [359, 86] on icon "Choose date, selected date is Nov 4, 2025" at bounding box center [364, 84] width 11 height 11
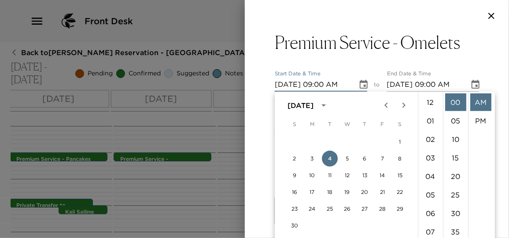
scroll to position [167, 0]
click at [402, 158] on button "8" at bounding box center [401, 159] width 16 height 16
type input "[DATE] 09:00 AM"
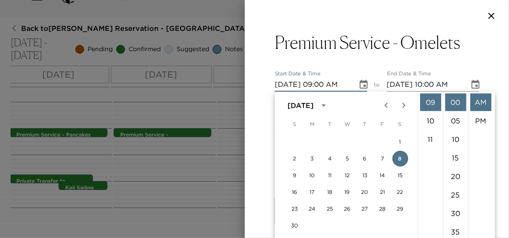
click at [470, 79] on icon "Choose date, selected date is Nov 8, 2025" at bounding box center [475, 84] width 11 height 11
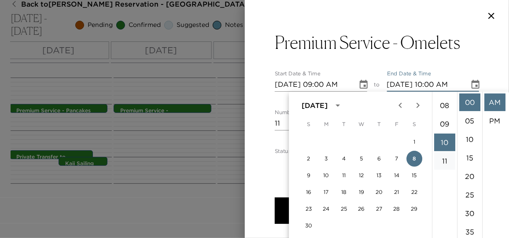
click at [446, 127] on li "09" at bounding box center [444, 124] width 21 height 18
type input "[DATE] 09:00 AM"
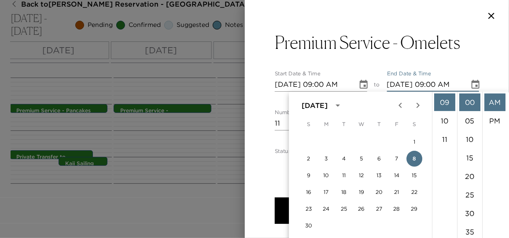
click at [500, 106] on li "AM" at bounding box center [495, 102] width 21 height 18
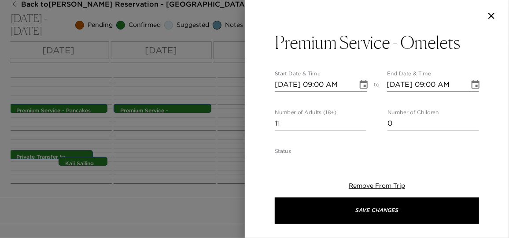
scroll to position [0, 0]
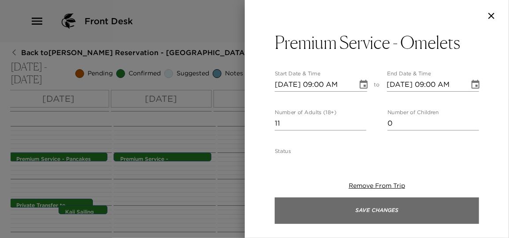
click at [423, 203] on button "Save Changes" at bounding box center [377, 210] width 204 height 26
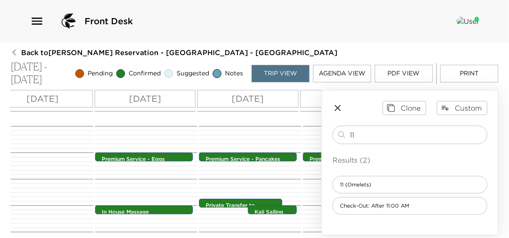
scroll to position [0, 50]
